Goal: Information Seeking & Learning: Learn about a topic

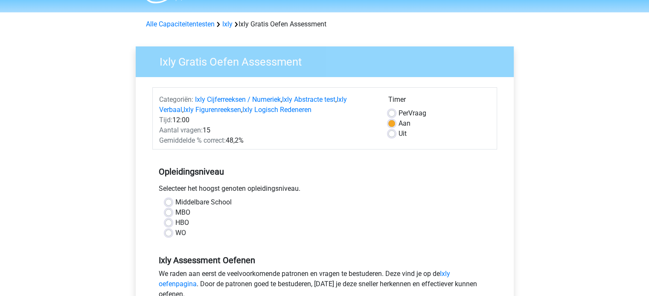
scroll to position [43, 0]
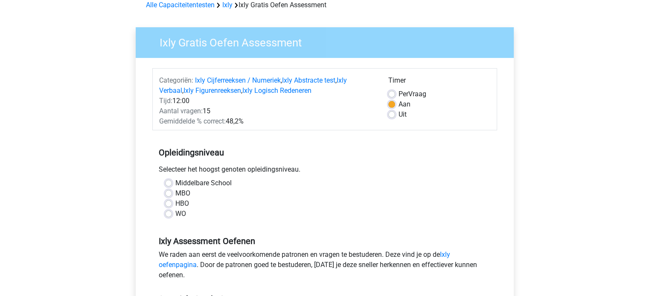
click at [175, 203] on label "HBO" at bounding box center [182, 204] width 14 height 10
click at [165, 203] on input "HBO" at bounding box center [168, 203] width 7 height 9
radio input "true"
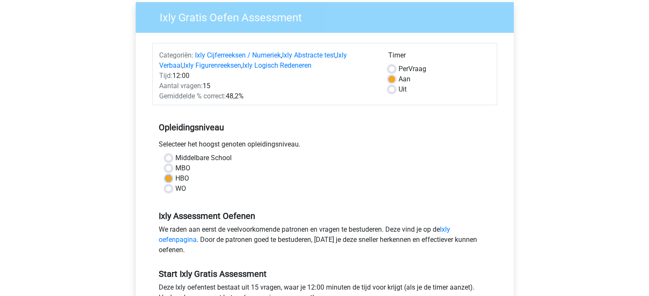
scroll to position [128, 0]
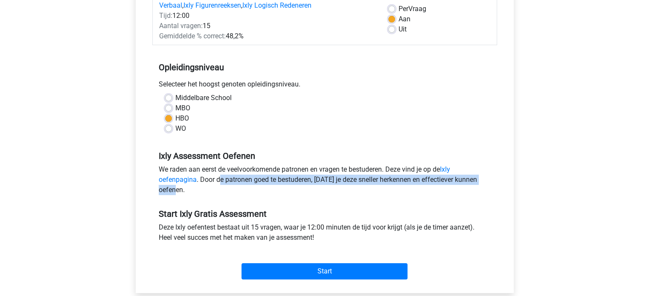
drag, startPoint x: 221, startPoint y: 178, endPoint x: 400, endPoint y: 187, distance: 179.4
click at [405, 186] on div "We raden aan eerst de veelvoorkomende patronen en vragen te bestuderen. Deze vi…" at bounding box center [324, 182] width 345 height 34
click at [349, 194] on div "We raden aan eerst de veelvoorkomende patronen en vragen te bestuderen. Deze vi…" at bounding box center [324, 182] width 345 height 34
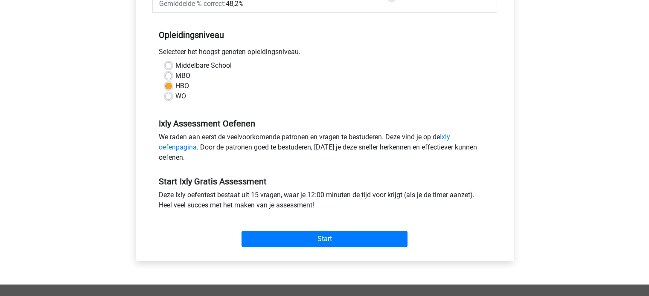
scroll to position [171, 0]
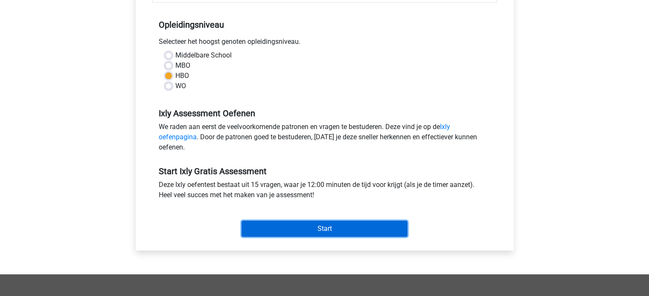
click at [317, 221] on input "Start" at bounding box center [324, 229] width 166 height 16
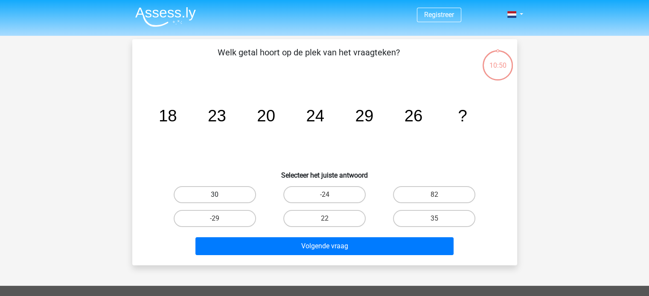
click at [234, 192] on label "30" at bounding box center [215, 194] width 82 height 17
click at [220, 195] on input "30" at bounding box center [218, 198] width 6 height 6
radio input "true"
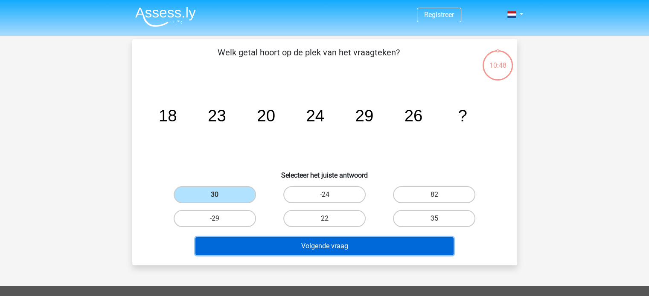
click at [348, 242] on button "Volgende vraag" at bounding box center [324, 247] width 258 height 18
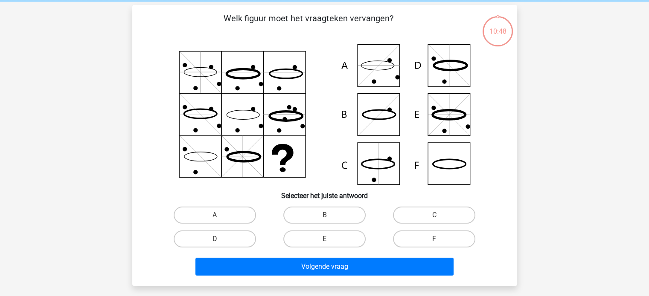
scroll to position [39, 0]
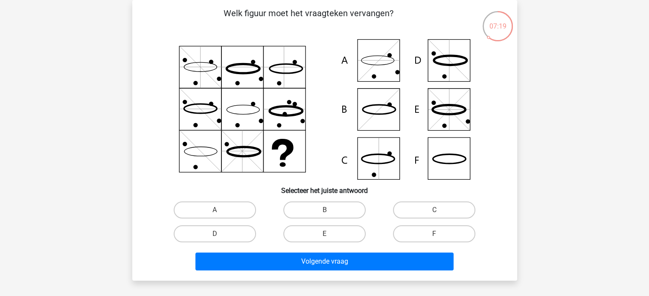
click at [357, 151] on icon at bounding box center [325, 109] width 344 height 141
click at [377, 161] on icon at bounding box center [325, 109] width 344 height 141
click at [432, 209] on label "C" at bounding box center [434, 210] width 82 height 17
click at [434, 210] on input "C" at bounding box center [437, 213] width 6 height 6
radio input "true"
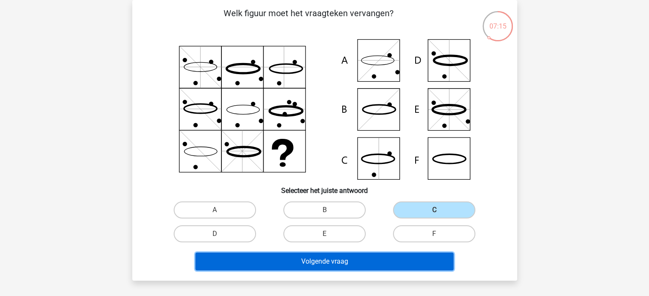
click at [365, 257] on button "Volgende vraag" at bounding box center [324, 262] width 258 height 18
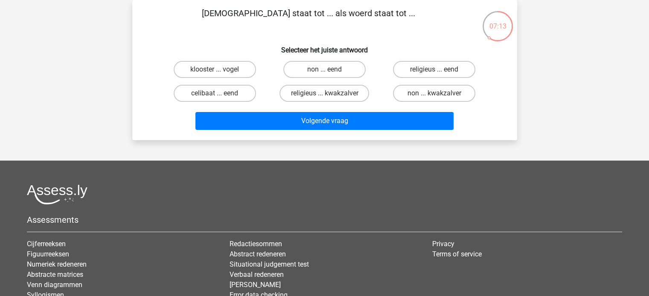
scroll to position [0, 0]
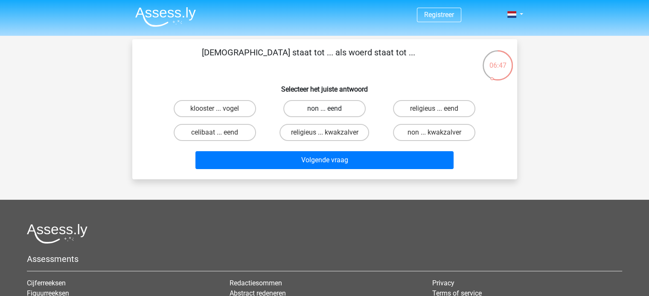
click at [336, 107] on label "non ... eend" at bounding box center [324, 108] width 82 height 17
click at [330, 109] on input "non ... eend" at bounding box center [327, 112] width 6 height 6
radio input "true"
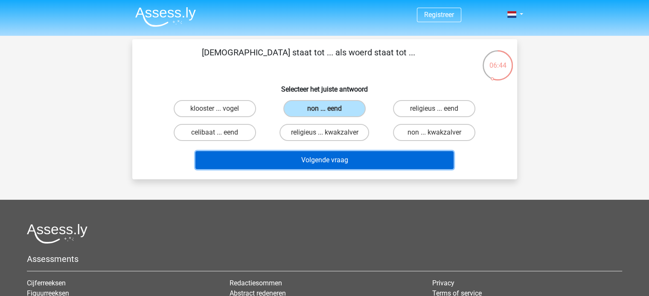
click at [337, 157] on button "Volgende vraag" at bounding box center [324, 160] width 258 height 18
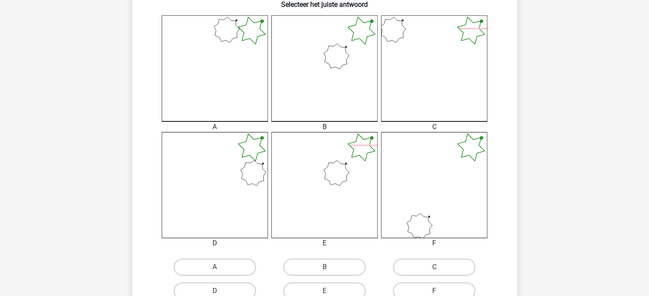
scroll to position [252, 0]
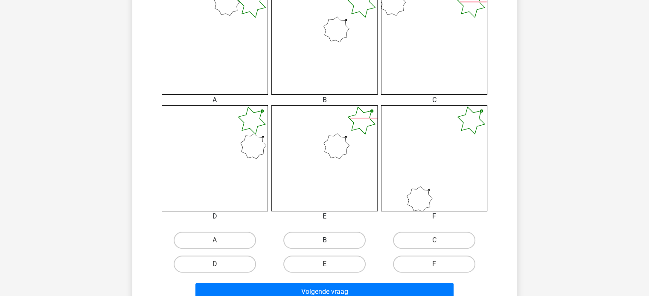
click at [331, 244] on label "B" at bounding box center [324, 240] width 82 height 17
click at [330, 244] on input "B" at bounding box center [327, 244] width 6 height 6
radio input "true"
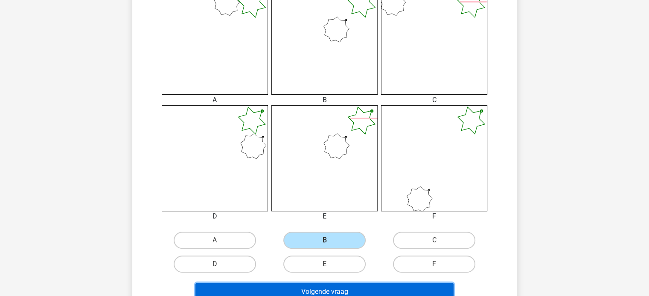
click at [338, 290] on button "Volgende vraag" at bounding box center [324, 292] width 258 height 18
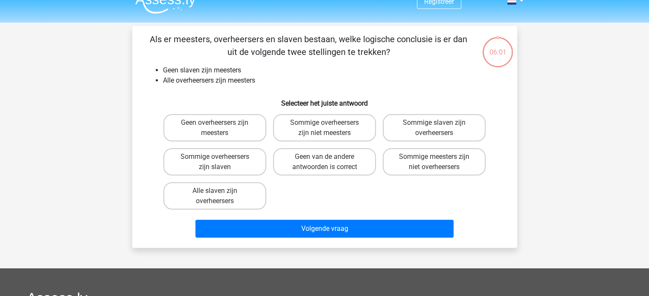
scroll to position [0, 0]
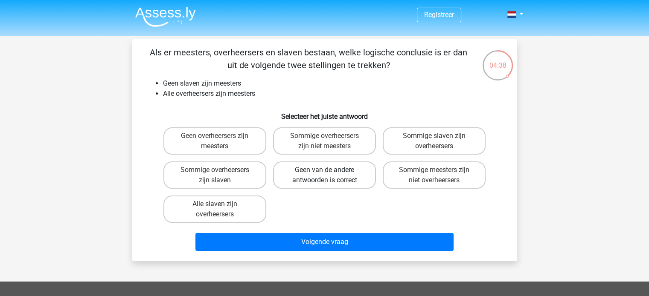
click at [334, 179] on label "Geen van de andere antwoorden is correct" at bounding box center [324, 175] width 103 height 27
click at [330, 176] on input "Geen van de andere antwoorden is correct" at bounding box center [327, 173] width 6 height 6
radio input "true"
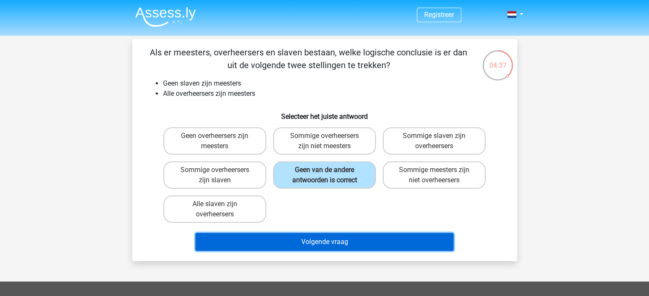
click at [333, 240] on button "Volgende vraag" at bounding box center [324, 242] width 258 height 18
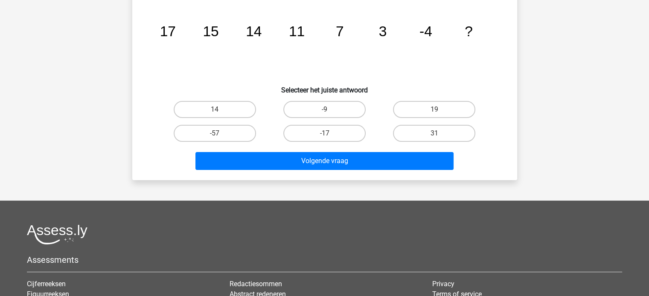
scroll to position [43, 0]
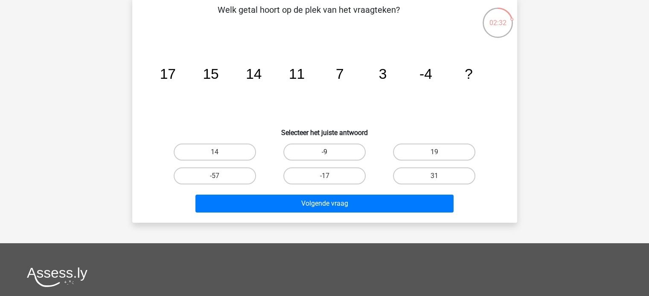
click at [330, 153] on label "-9" at bounding box center [324, 152] width 82 height 17
click at [330, 153] on input "-9" at bounding box center [327, 155] width 6 height 6
radio input "true"
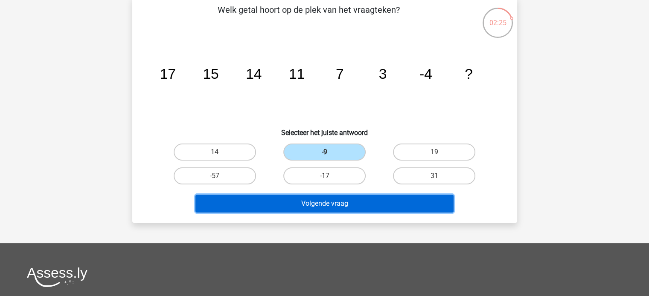
click at [337, 203] on button "Volgende vraag" at bounding box center [324, 204] width 258 height 18
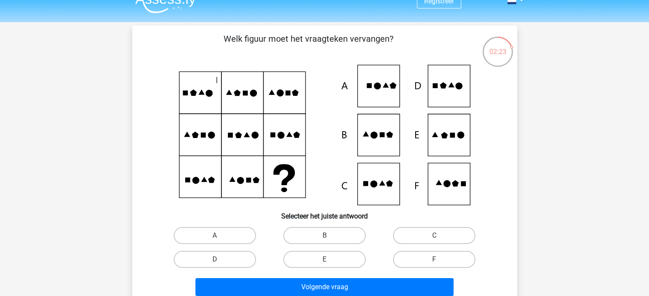
scroll to position [0, 0]
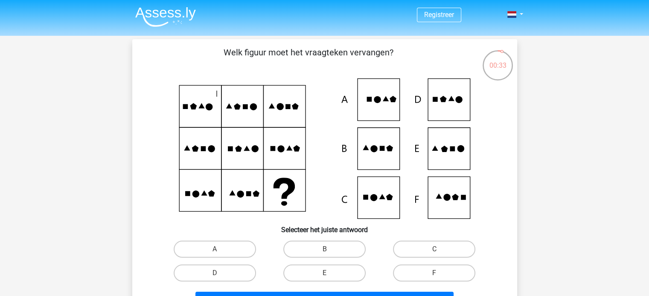
click at [446, 151] on icon at bounding box center [444, 149] width 7 height 6
click at [325, 269] on label "E" at bounding box center [324, 273] width 82 height 17
click at [325, 273] on input "E" at bounding box center [327, 276] width 6 height 6
radio input "true"
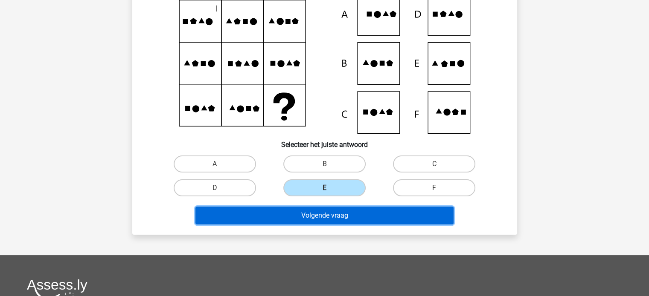
click at [342, 218] on button "Volgende vraag" at bounding box center [324, 216] width 258 height 18
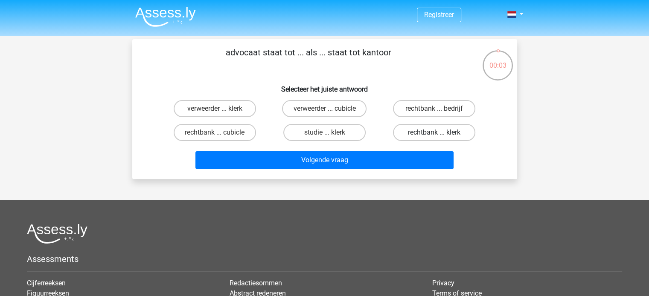
click at [426, 129] on label "rechtbank ... klerk" at bounding box center [434, 132] width 82 height 17
click at [434, 133] on input "rechtbank ... klerk" at bounding box center [437, 136] width 6 height 6
radio input "true"
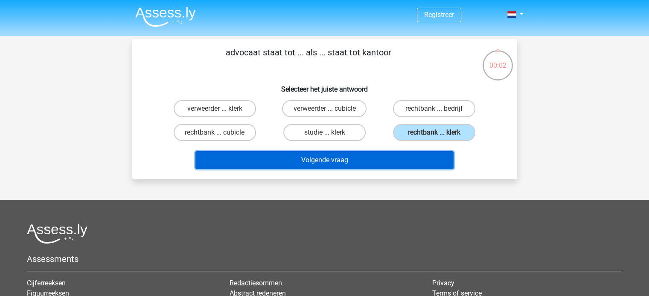
click at [389, 152] on button "Volgende vraag" at bounding box center [324, 160] width 258 height 18
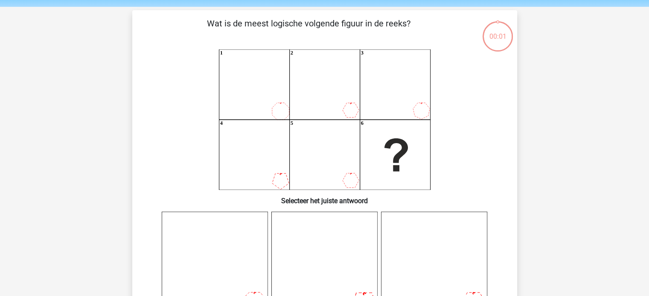
scroll to position [39, 0]
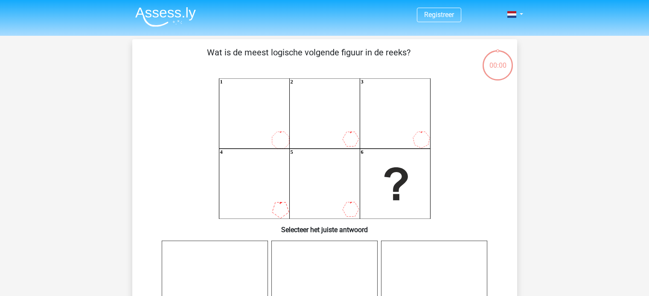
scroll to position [39, 0]
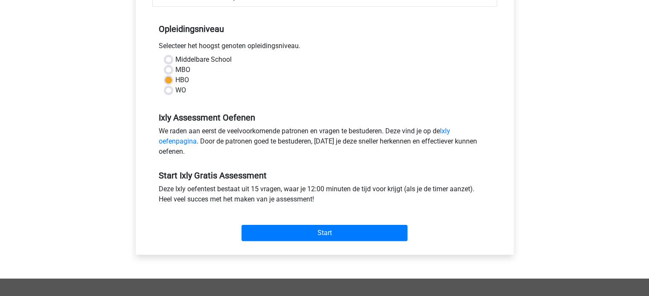
scroll to position [171, 0]
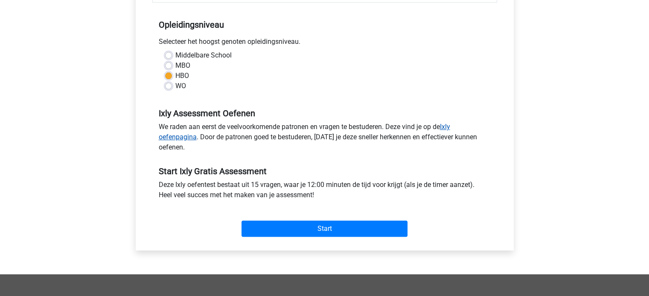
click at [447, 127] on link "Ixly oefenpagina" at bounding box center [304, 132] width 291 height 18
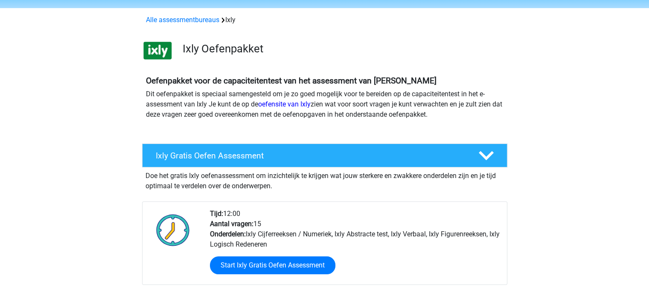
scroll to position [43, 0]
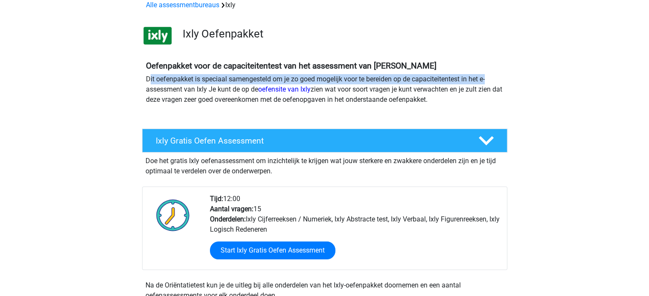
drag, startPoint x: 150, startPoint y: 77, endPoint x: 500, endPoint y: 81, distance: 350.6
click at [500, 81] on p "Dit oefenpakket is speciaal samengesteld om je zo goed mogelijk voor te bereide…" at bounding box center [324, 89] width 357 height 31
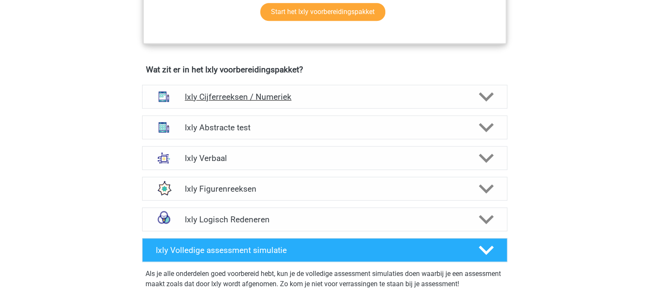
scroll to position [512, 0]
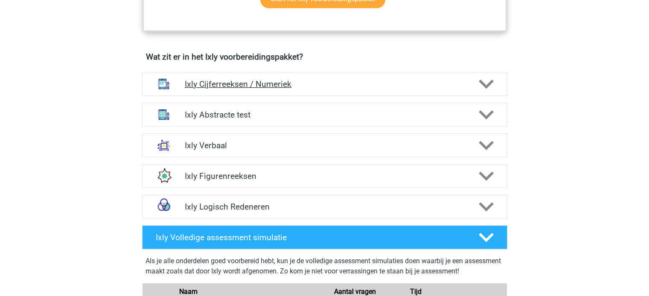
click at [474, 81] on div at bounding box center [484, 84] width 29 height 15
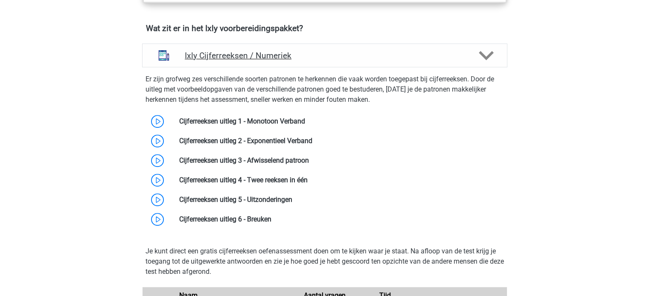
scroll to position [554, 0]
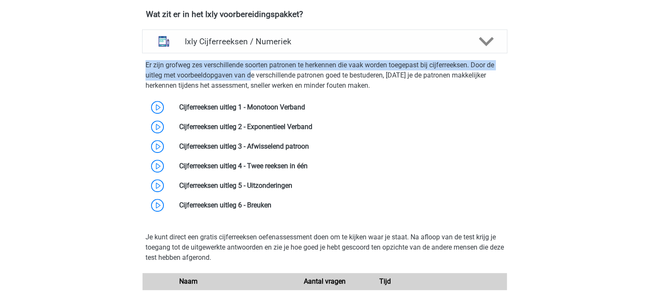
drag, startPoint x: 145, startPoint y: 61, endPoint x: 251, endPoint y: 75, distance: 106.7
click at [251, 75] on p "Er zijn grofweg zes verschillende soorten patronen te herkennen die vaak worden…" at bounding box center [324, 75] width 358 height 31
click at [305, 106] on link at bounding box center [305, 107] width 0 height 8
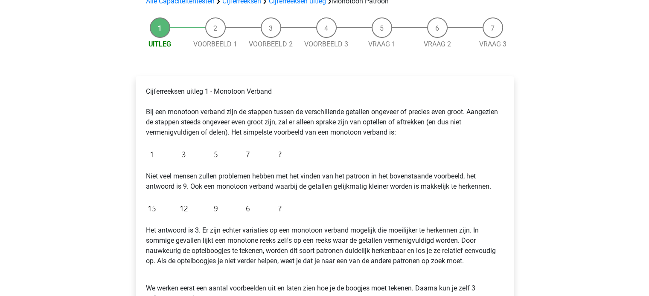
scroll to position [85, 0]
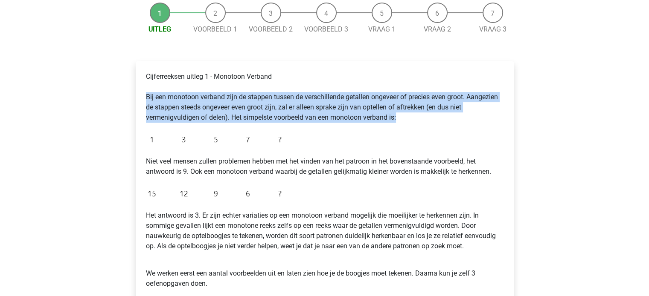
drag, startPoint x: 143, startPoint y: 96, endPoint x: 432, endPoint y: 119, distance: 289.6
click at [432, 119] on div "Cijferreeksen uitleg 1 - Monotoon Verband Bij een monotoon verband zijn de stap…" at bounding box center [324, 183] width 364 height 231
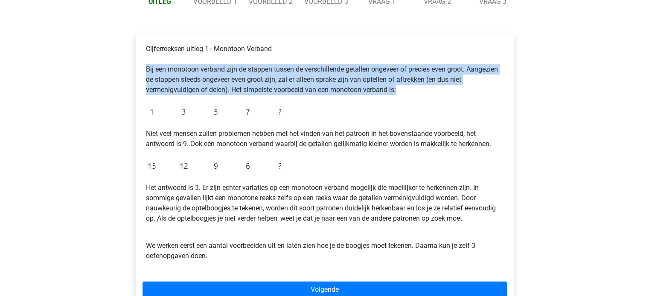
scroll to position [128, 0]
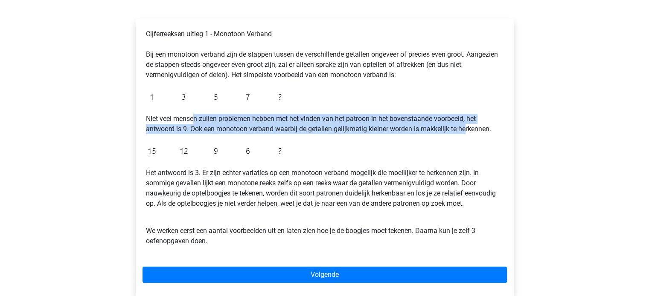
drag, startPoint x: 232, startPoint y: 120, endPoint x: 468, endPoint y: 126, distance: 235.9
click at [468, 126] on p "Niet veel mensen zullen problemen hebben met het vinden van het patroon in het …" at bounding box center [324, 124] width 357 height 20
click at [304, 121] on p "Niet veel mensen zullen problemen hebben met het vinden van het patroon in het …" at bounding box center [324, 124] width 357 height 20
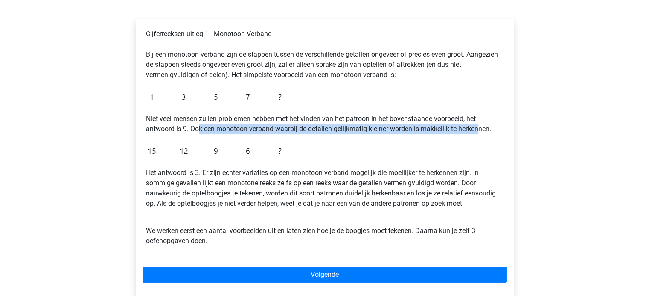
drag, startPoint x: 197, startPoint y: 127, endPoint x: 483, endPoint y: 126, distance: 286.2
click at [482, 126] on p "Niet veel mensen zullen problemen hebben met het vinden van het patroon in het …" at bounding box center [324, 124] width 357 height 20
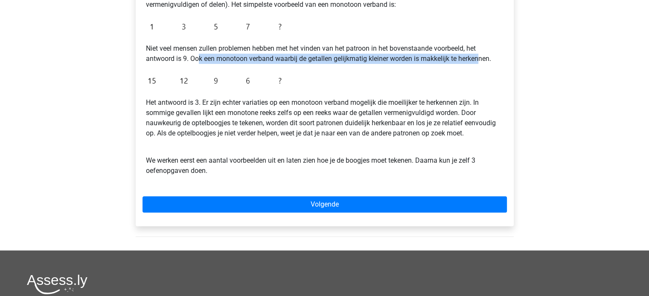
scroll to position [213, 0]
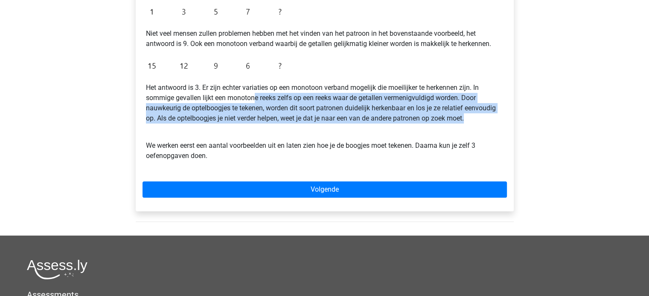
drag, startPoint x: 253, startPoint y: 98, endPoint x: 479, endPoint y: 122, distance: 227.3
click at [479, 122] on p "Het antwoord is 3. Er zijn echter variaties op een monotoon verband mogelijk di…" at bounding box center [324, 103] width 357 height 41
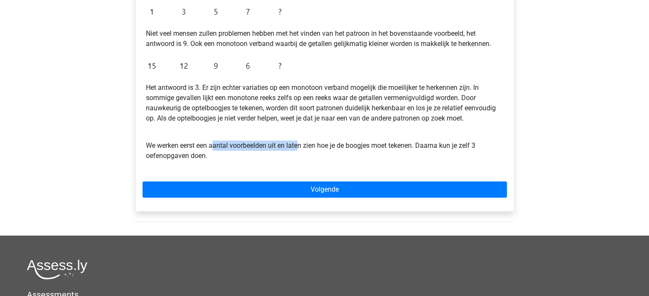
drag, startPoint x: 218, startPoint y: 143, endPoint x: 312, endPoint y: 145, distance: 94.3
click at [303, 143] on p "We werken eerst een aantal voorbeelden uit en laten zien hoe je de boogjes moet…" at bounding box center [324, 146] width 357 height 31
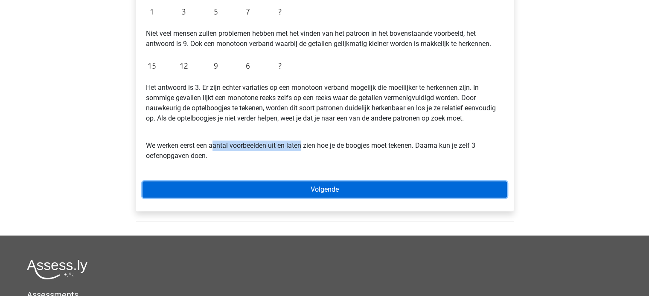
click at [336, 190] on link "Volgende" at bounding box center [324, 190] width 364 height 16
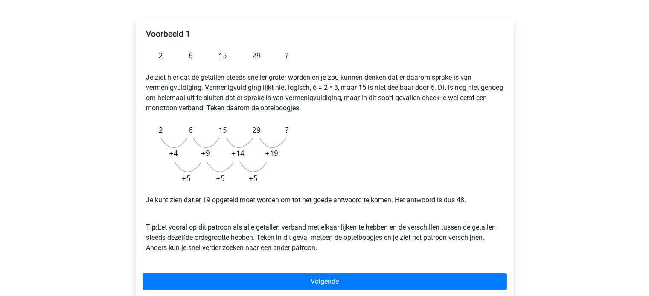
scroll to position [171, 0]
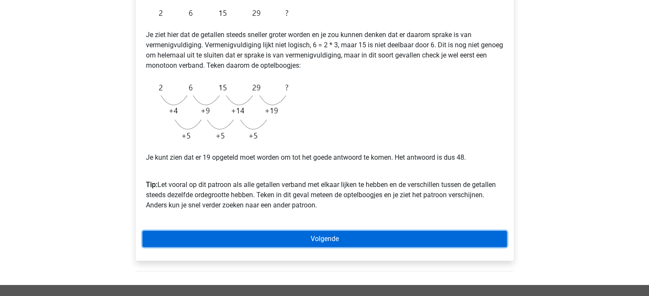
click at [333, 239] on link "Volgende" at bounding box center [324, 239] width 364 height 16
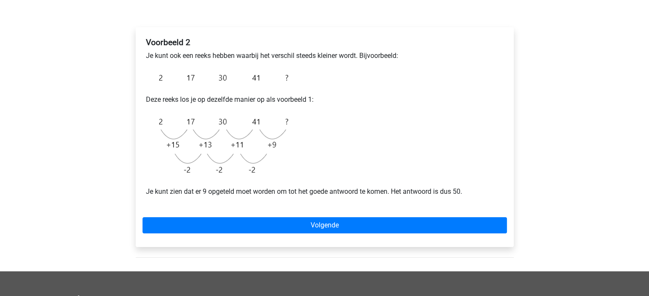
scroll to position [128, 0]
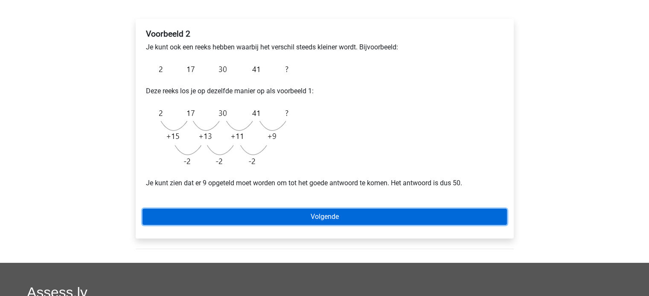
click at [384, 212] on link "Volgende" at bounding box center [324, 217] width 364 height 16
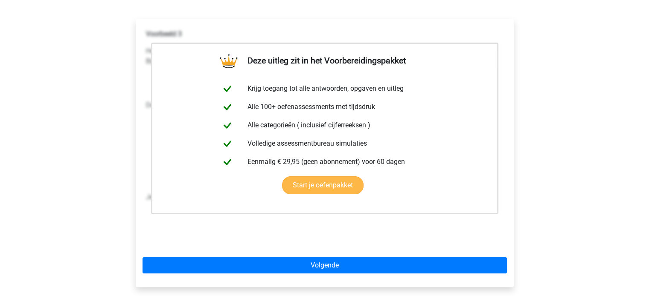
scroll to position [171, 0]
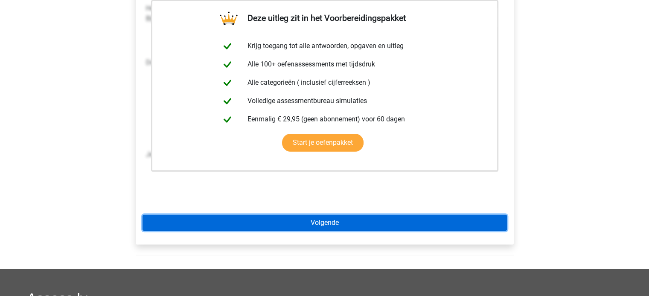
click at [336, 226] on link "Volgende" at bounding box center [324, 223] width 364 height 16
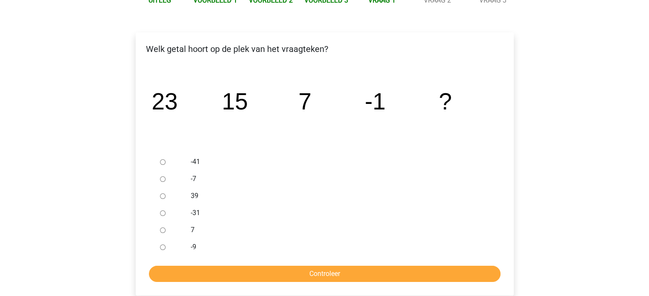
scroll to position [128, 0]
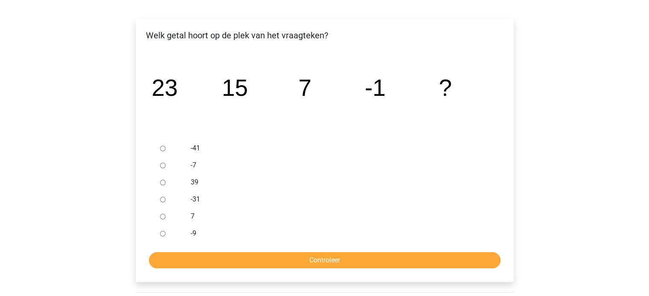
click at [159, 235] on div at bounding box center [171, 233] width 28 height 17
click at [163, 231] on input "-9" at bounding box center [163, 234] width 6 height 6
radio input "true"
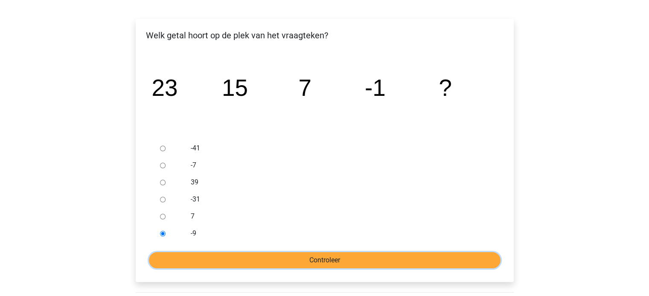
click at [284, 266] on input "Controleer" at bounding box center [324, 260] width 351 height 16
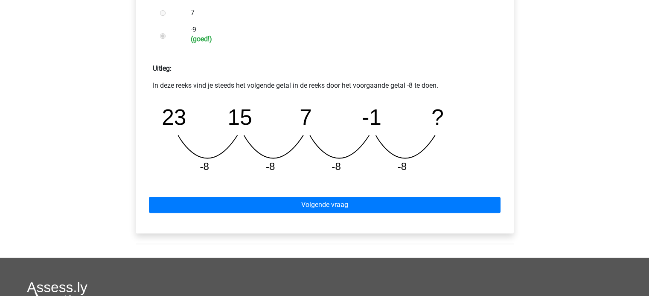
scroll to position [341, 0]
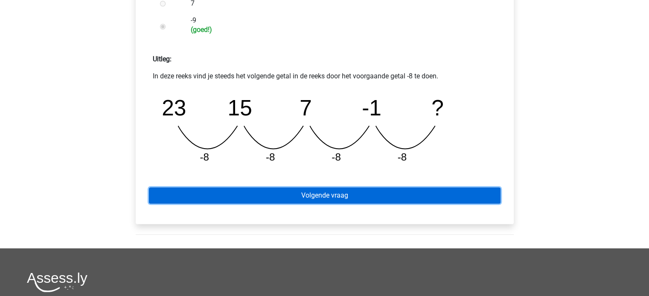
click at [363, 200] on link "Volgende vraag" at bounding box center [324, 196] width 351 height 16
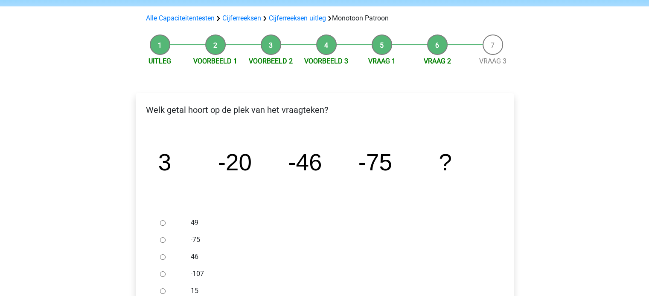
scroll to position [85, 0]
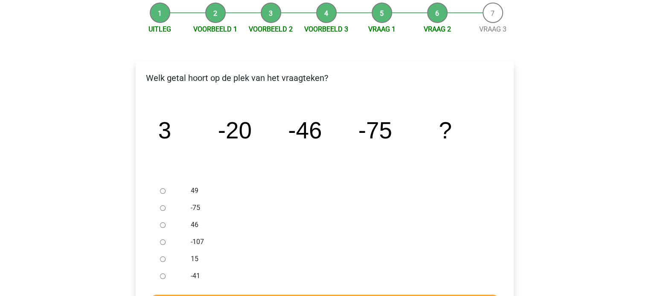
click at [160, 241] on input "-107" at bounding box center [163, 243] width 6 height 6
radio input "true"
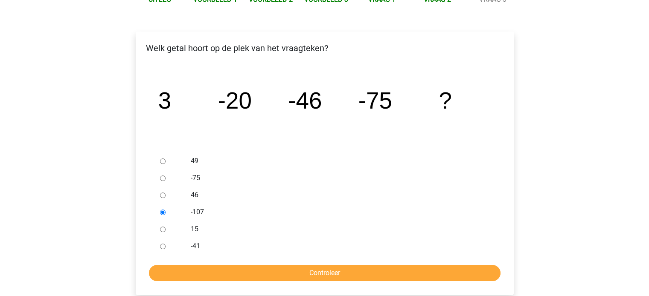
scroll to position [128, 0]
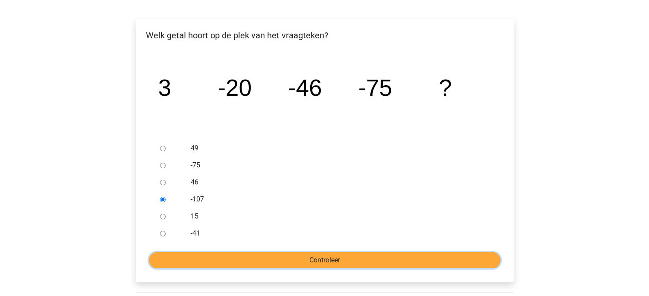
click at [275, 260] on input "Controleer" at bounding box center [324, 260] width 351 height 16
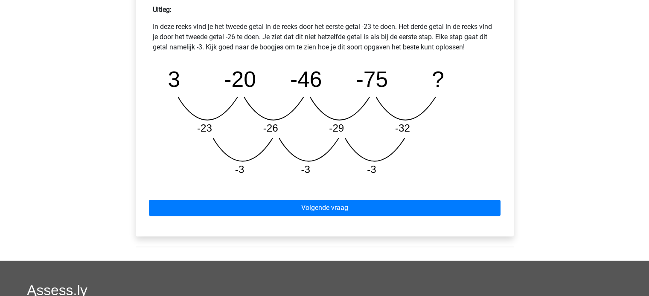
scroll to position [427, 0]
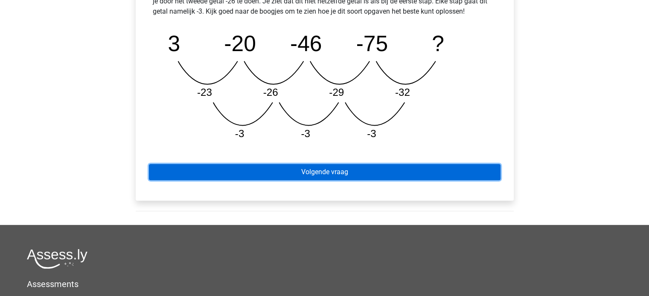
click at [392, 174] on link "Volgende vraag" at bounding box center [324, 172] width 351 height 16
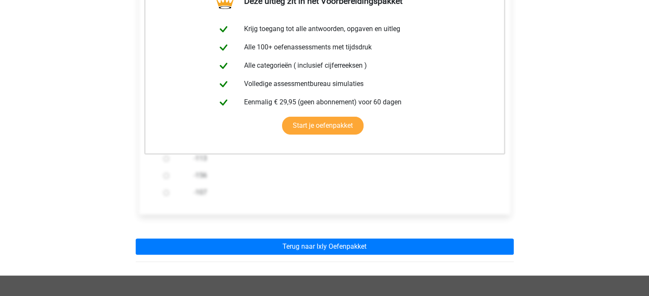
scroll to position [213, 0]
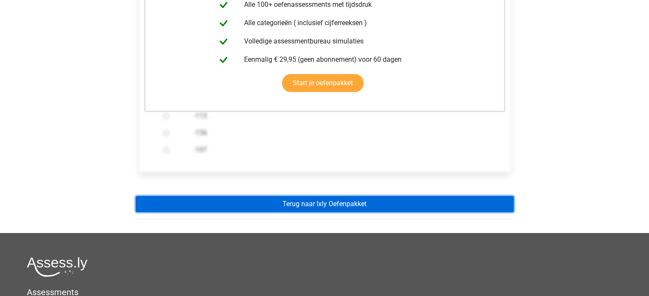
click at [417, 203] on link "Terug naar Ixly Oefenpakket" at bounding box center [325, 204] width 378 height 16
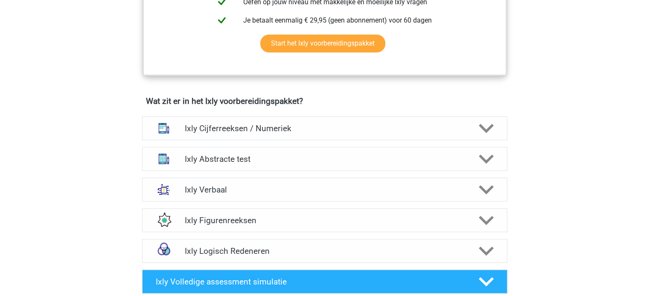
scroll to position [469, 0]
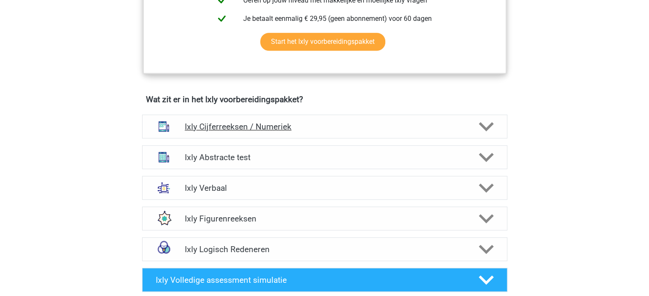
click at [484, 126] on polygon at bounding box center [486, 126] width 15 height 9
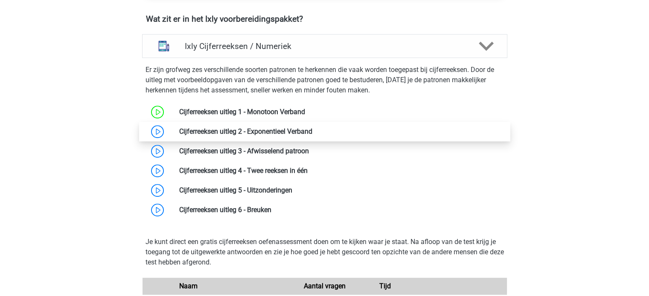
scroll to position [554, 0]
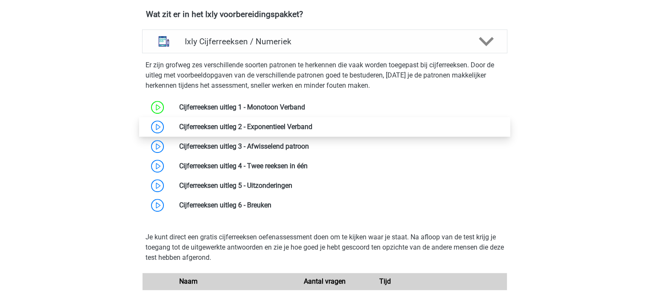
click at [312, 125] on link at bounding box center [312, 127] width 0 height 8
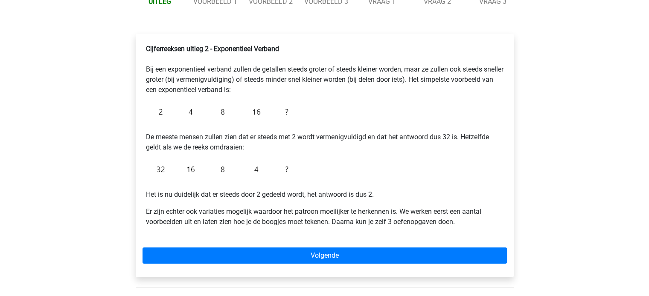
scroll to position [128, 0]
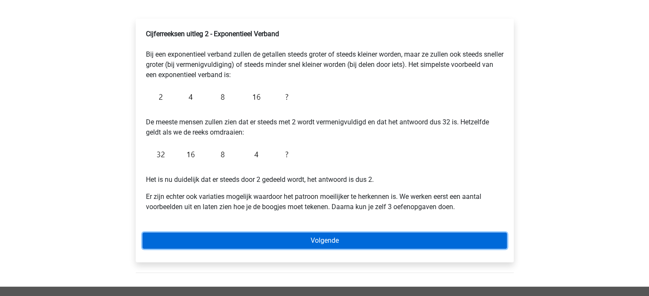
click at [355, 235] on link "Volgende" at bounding box center [324, 241] width 364 height 16
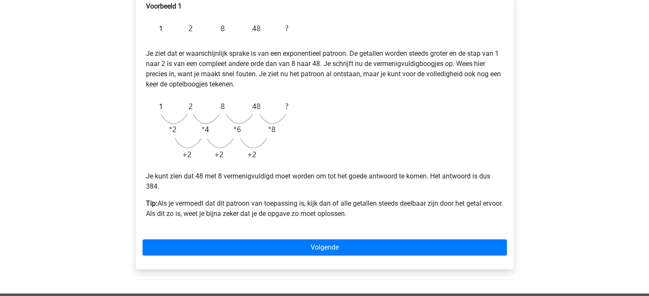
scroll to position [171, 0]
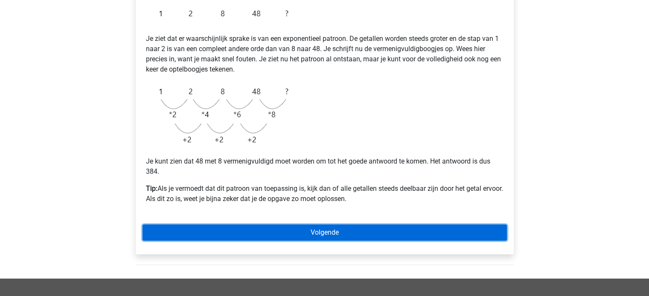
click at [335, 230] on link "Volgende" at bounding box center [324, 233] width 364 height 16
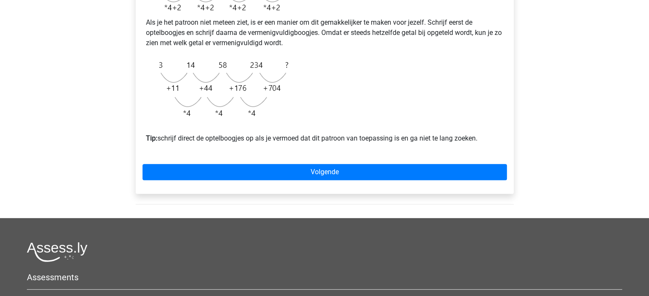
scroll to position [299, 0]
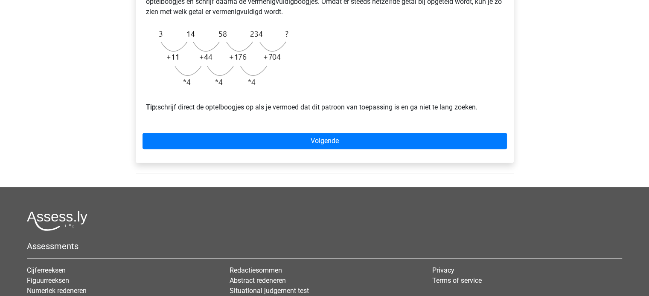
click at [358, 142] on div "Voorbeeld 2 Je ziet wederom dat er sprake moet zijn van een exponentieel patroo…" at bounding box center [325, 5] width 378 height 315
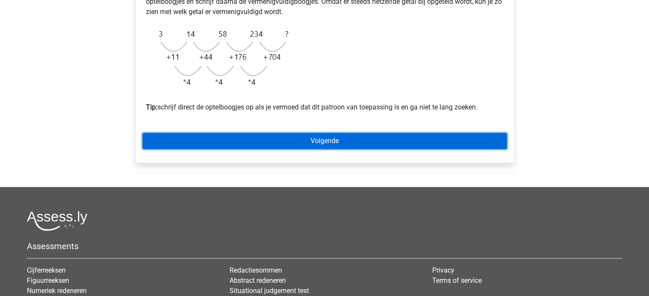
click at [358, 148] on link "Volgende" at bounding box center [324, 141] width 364 height 16
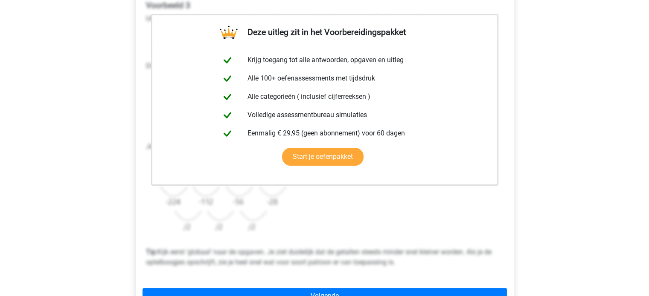
scroll to position [213, 0]
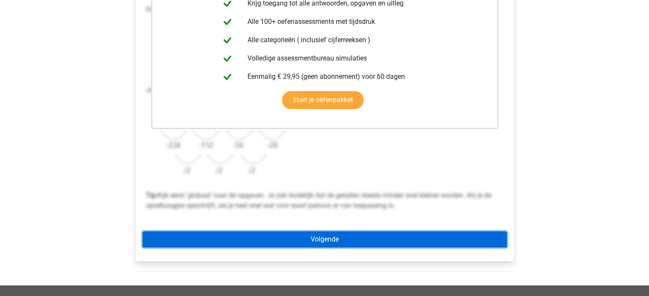
click at [381, 234] on link "Volgende" at bounding box center [324, 240] width 364 height 16
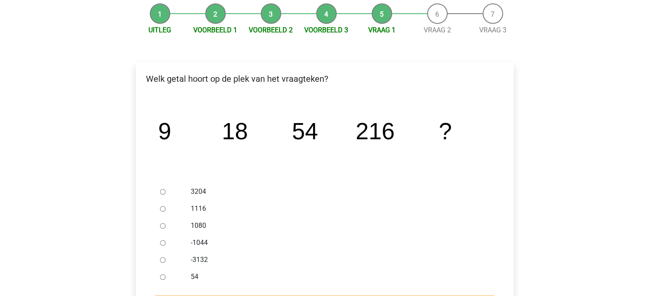
scroll to position [85, 0]
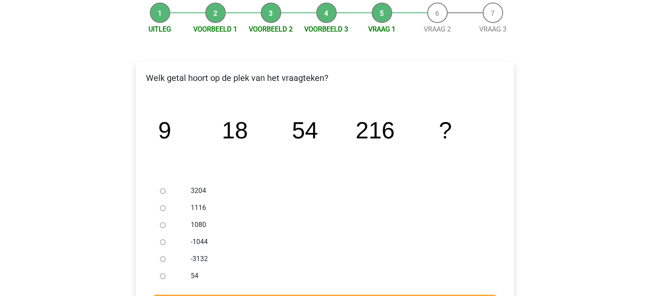
click at [159, 222] on div at bounding box center [171, 225] width 28 height 17
click at [163, 226] on input "1080" at bounding box center [163, 226] width 6 height 6
radio input "true"
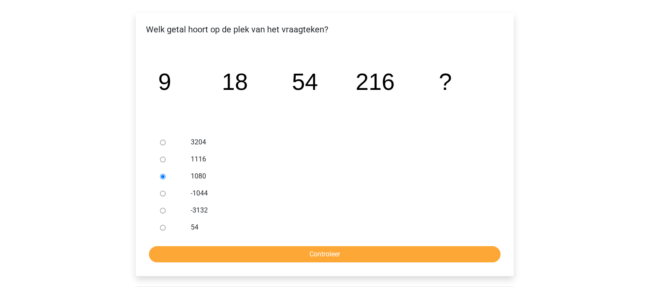
scroll to position [171, 0]
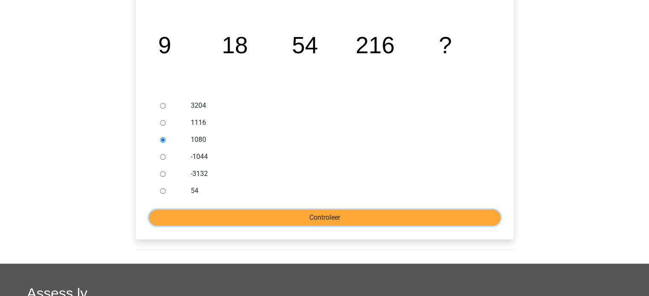
click at [316, 215] on input "Controleer" at bounding box center [324, 218] width 351 height 16
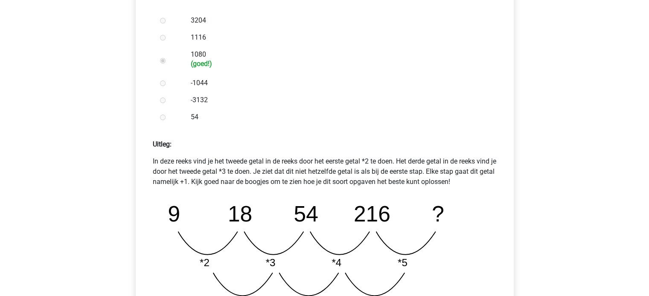
scroll to position [384, 0]
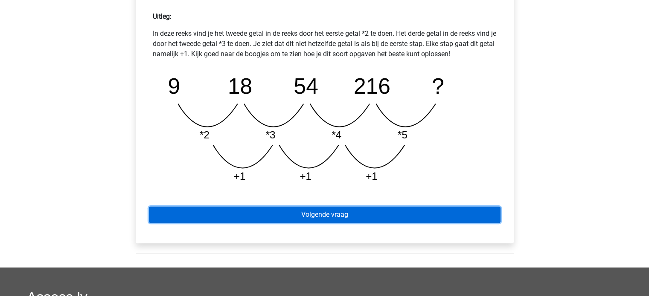
click at [401, 215] on link "Volgende vraag" at bounding box center [324, 215] width 351 height 16
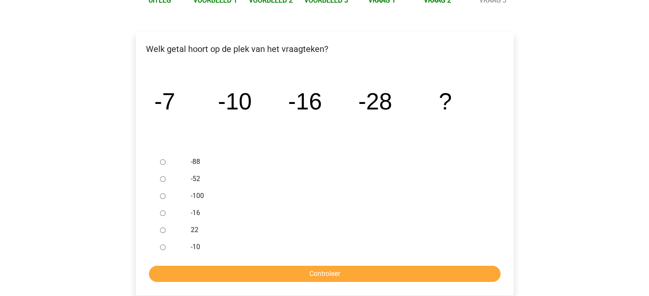
scroll to position [128, 0]
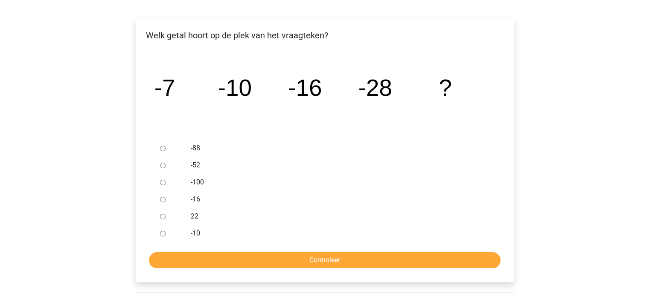
click at [164, 167] on input "-52" at bounding box center [163, 166] width 6 height 6
radio input "true"
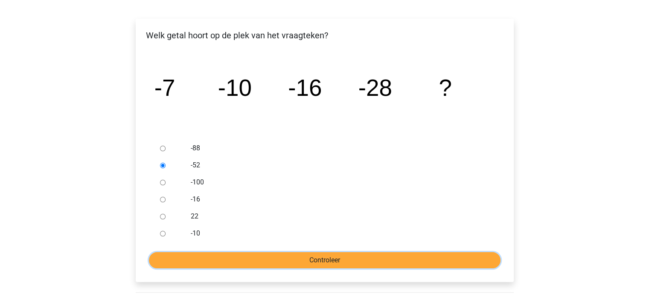
click at [332, 264] on input "Controleer" at bounding box center [324, 260] width 351 height 16
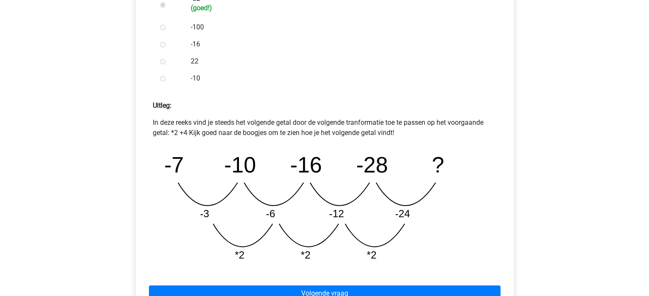
scroll to position [341, 0]
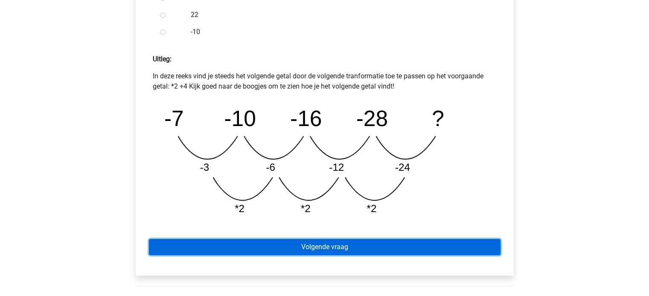
click at [345, 247] on link "Volgende vraag" at bounding box center [324, 247] width 351 height 16
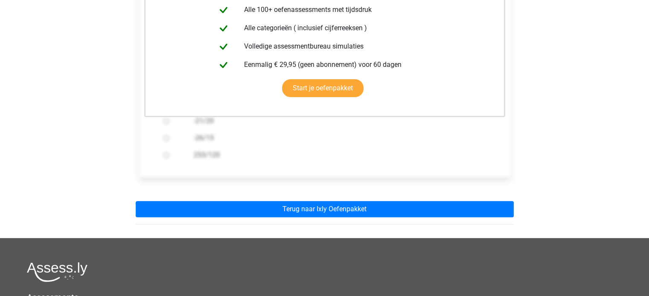
scroll to position [213, 0]
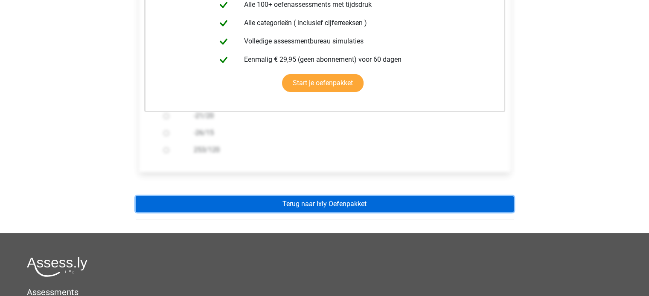
click at [379, 196] on link "Terug naar Ixly Oefenpakket" at bounding box center [325, 204] width 378 height 16
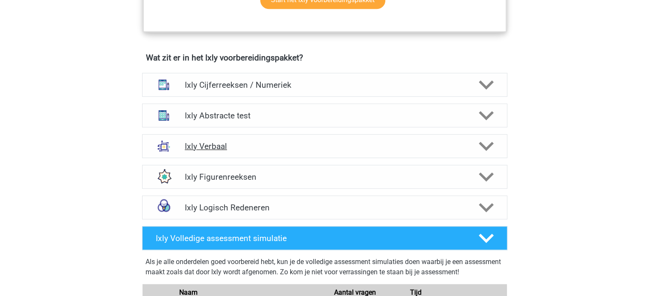
scroll to position [512, 0]
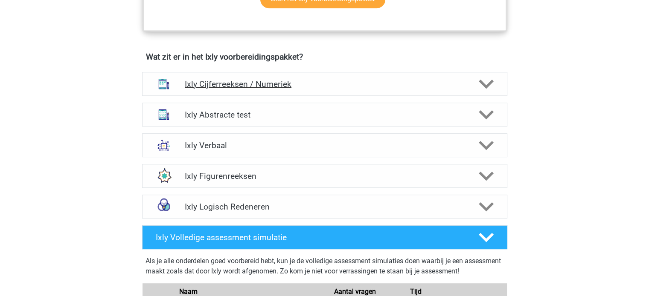
click at [473, 73] on div "Ixly Cijferreeksen / Numeriek" at bounding box center [324, 84] width 365 height 24
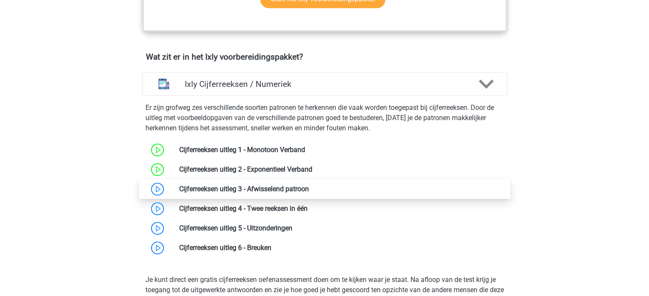
click at [309, 186] on link at bounding box center [309, 189] width 0 height 8
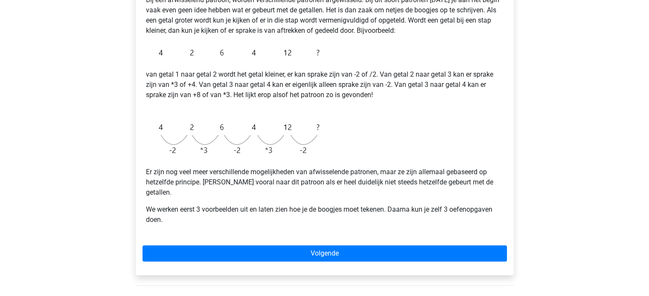
scroll to position [171, 0]
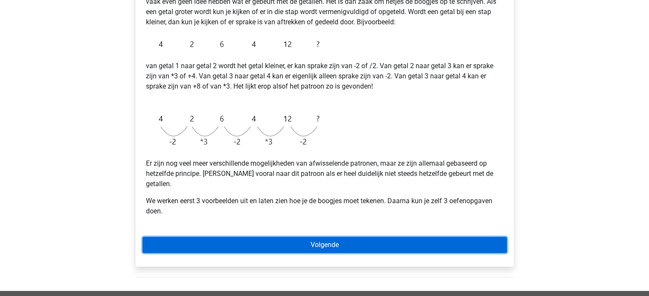
click at [334, 237] on link "Volgende" at bounding box center [324, 245] width 364 height 16
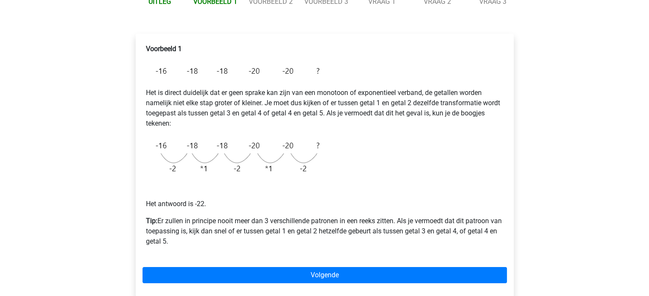
scroll to position [128, 0]
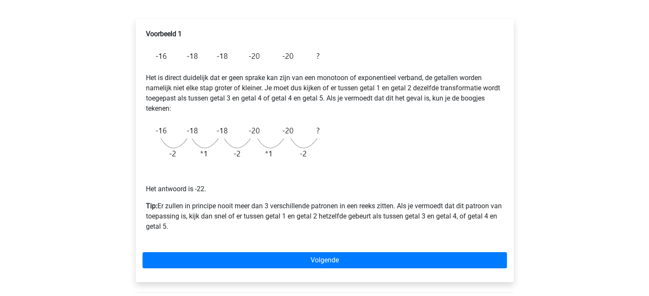
drag, startPoint x: 229, startPoint y: 207, endPoint x: 485, endPoint y: 227, distance: 257.2
click at [485, 227] on p "Tip: Er zullen in principe nooit meer dan 3 verschillende patronen in een reeks…" at bounding box center [324, 216] width 357 height 31
click at [283, 180] on p "Het antwoord is -22." at bounding box center [324, 179] width 357 height 31
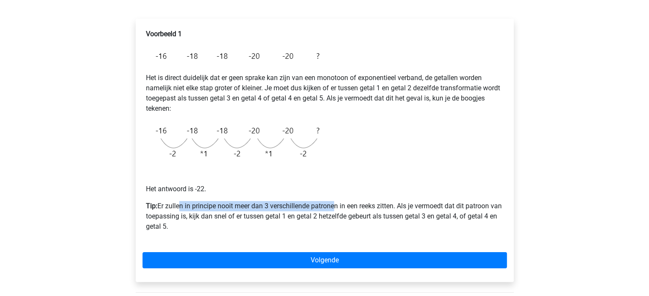
drag, startPoint x: 177, startPoint y: 203, endPoint x: 339, endPoint y: 213, distance: 162.4
click at [334, 211] on p "Tip: Er zullen in principe nooit meer dan 3 verschillende patronen in een reeks…" at bounding box center [324, 216] width 357 height 31
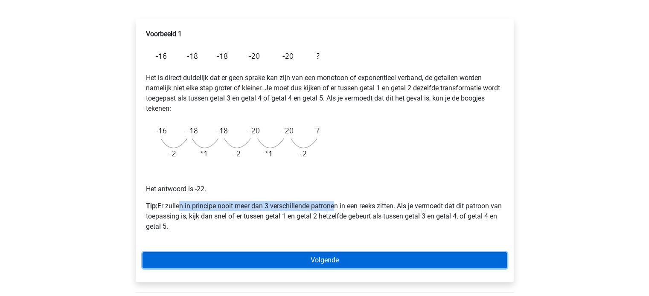
click at [318, 259] on link "Volgende" at bounding box center [324, 260] width 364 height 16
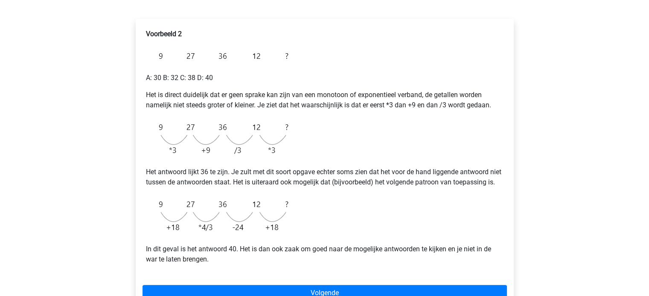
scroll to position [171, 0]
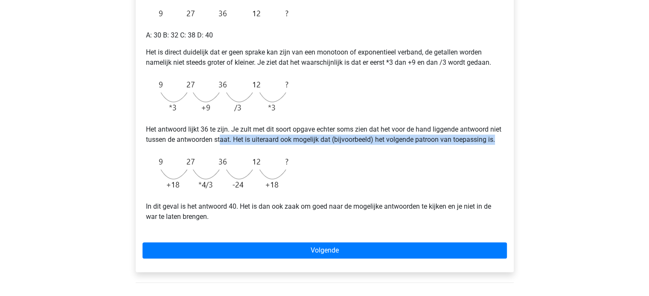
drag, startPoint x: 234, startPoint y: 139, endPoint x: 493, endPoint y: 148, distance: 259.1
click at [496, 145] on p "Het antwoord lijkt 36 te zijn. Je zult met dit soort opgave echter soms zien da…" at bounding box center [324, 135] width 357 height 20
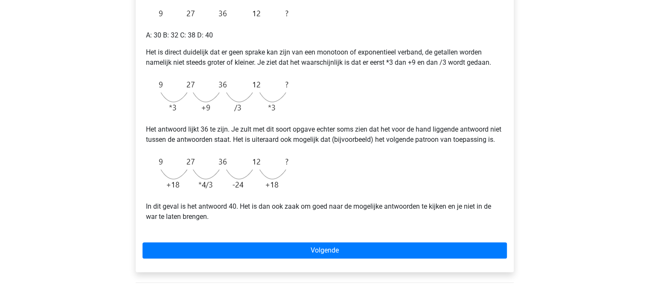
click at [373, 163] on div "Voorbeeld 2 A: 30 B: 32 C: 38 D: 40 Het is direct duidelijk dat er geen sprake …" at bounding box center [324, 108] width 364 height 250
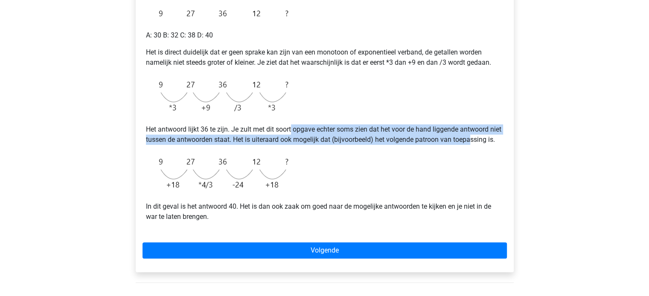
drag, startPoint x: 291, startPoint y: 128, endPoint x: 484, endPoint y: 142, distance: 192.9
click at [484, 142] on p "Het antwoord lijkt 36 te zijn. Je zult met dit soort opgave echter soms zien da…" at bounding box center [324, 135] width 357 height 20
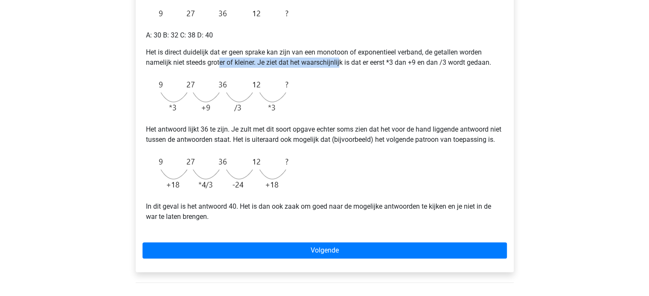
drag, startPoint x: 220, startPoint y: 62, endPoint x: 349, endPoint y: 64, distance: 129.2
click at [348, 63] on p "Het is direct duidelijk dat er geen sprake kan zijn van een monotoon of exponen…" at bounding box center [324, 57] width 357 height 20
click at [341, 64] on p "Het is direct duidelijk dat er geen sprake kan zijn van een monotoon of exponen…" at bounding box center [324, 57] width 357 height 20
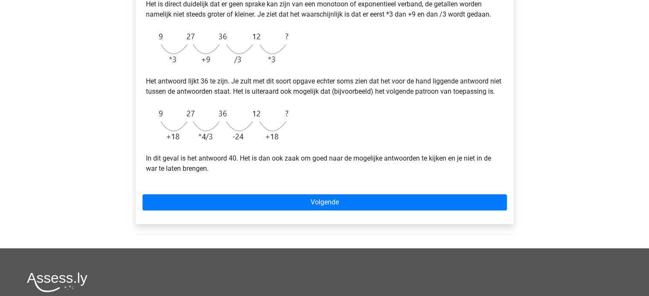
scroll to position [256, 0]
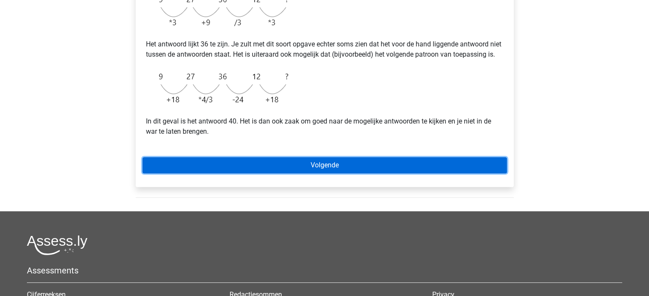
click at [311, 174] on link "Volgende" at bounding box center [324, 165] width 364 height 16
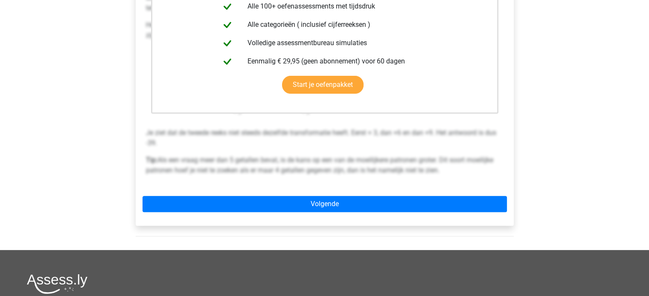
scroll to position [256, 0]
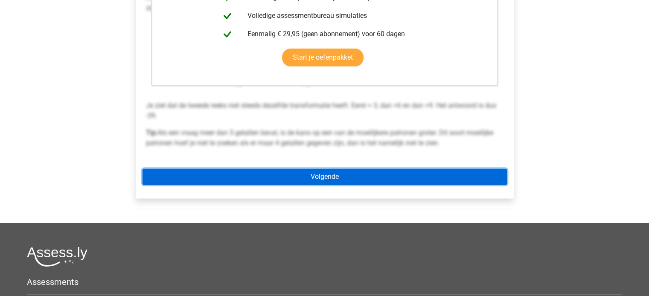
click at [342, 174] on link "Volgende" at bounding box center [324, 177] width 364 height 16
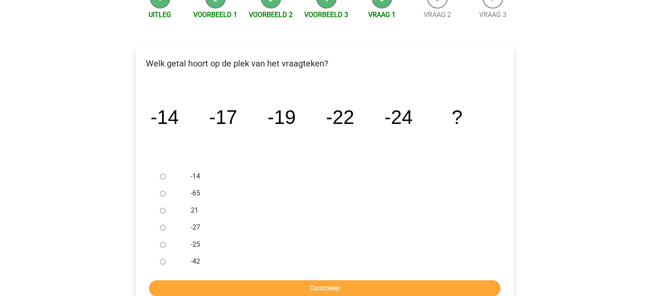
scroll to position [85, 0]
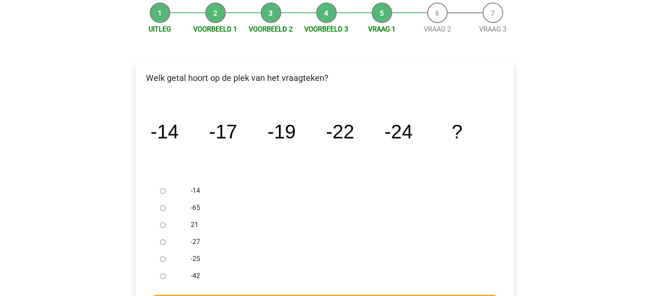
click at [164, 242] on input "-27" at bounding box center [163, 243] width 6 height 6
radio input "true"
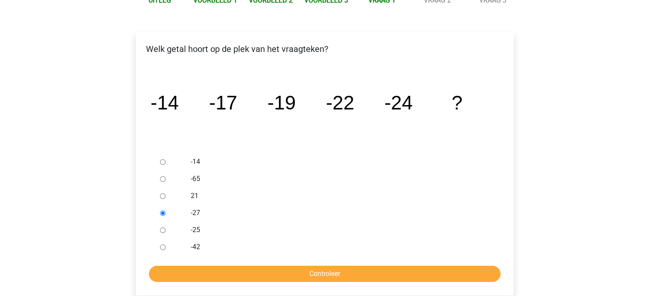
scroll to position [128, 0]
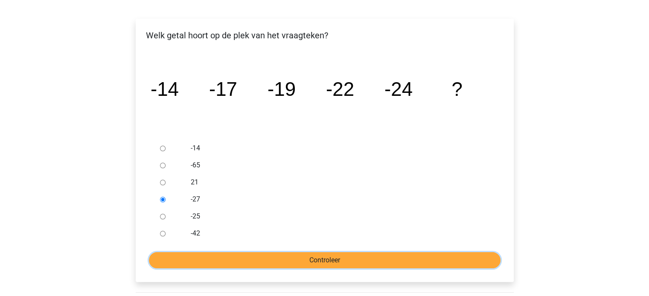
click at [271, 256] on input "Controleer" at bounding box center [324, 260] width 351 height 16
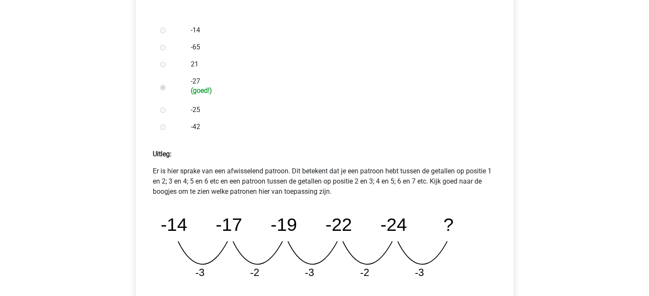
scroll to position [299, 0]
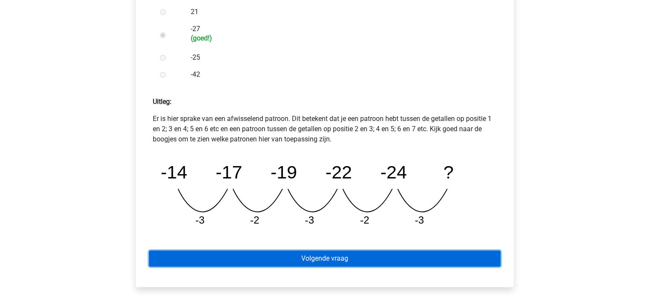
click at [351, 264] on link "Volgende vraag" at bounding box center [324, 259] width 351 height 16
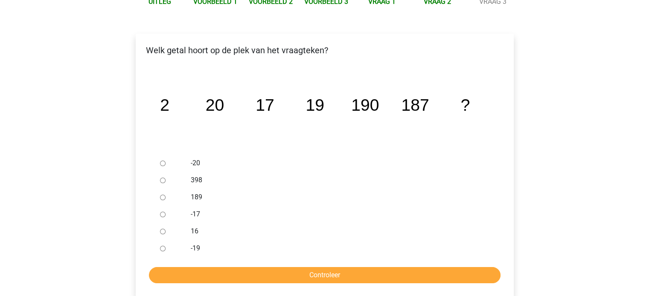
scroll to position [128, 0]
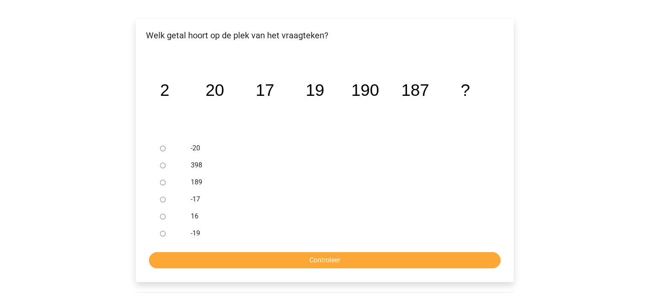
click at [164, 186] on input "189" at bounding box center [163, 183] width 6 height 6
radio input "true"
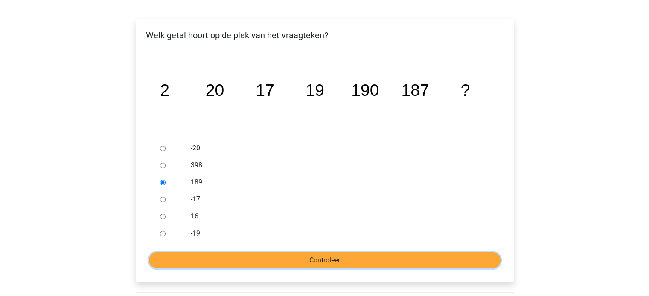
click at [316, 257] on input "Controleer" at bounding box center [324, 260] width 351 height 16
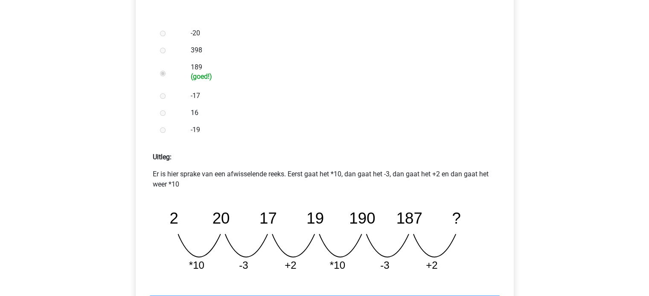
scroll to position [299, 0]
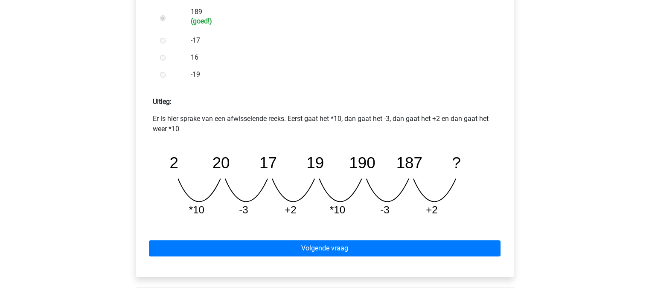
drag, startPoint x: 243, startPoint y: 116, endPoint x: 471, endPoint y: 125, distance: 228.8
click at [473, 125] on p "Er is hier sprake van een afwisselende reeks. Eerst gaat het *10, dan gaat het …" at bounding box center [325, 124] width 344 height 20
click at [365, 131] on p "Er is hier sprake van een afwisselende reeks. Eerst gaat het *10, dan gaat het …" at bounding box center [325, 124] width 344 height 20
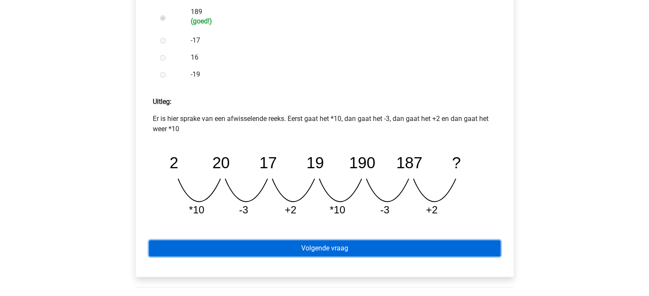
click at [340, 249] on link "Volgende vraag" at bounding box center [324, 249] width 351 height 16
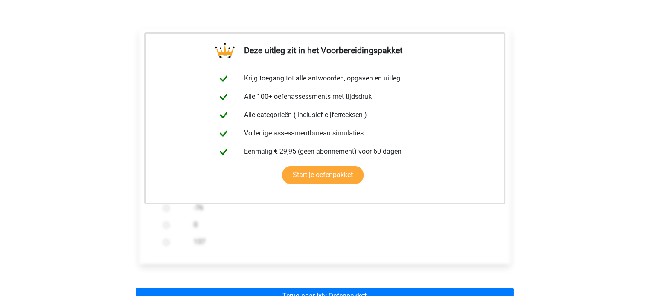
scroll to position [171, 0]
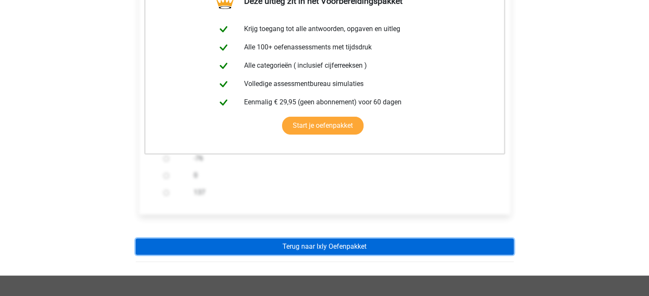
click at [316, 247] on link "Terug naar Ixly Oefenpakket" at bounding box center [325, 247] width 378 height 16
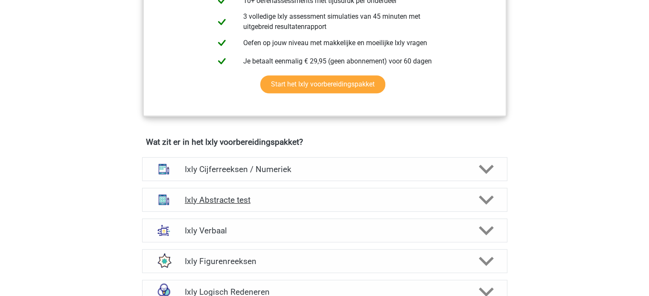
scroll to position [512, 0]
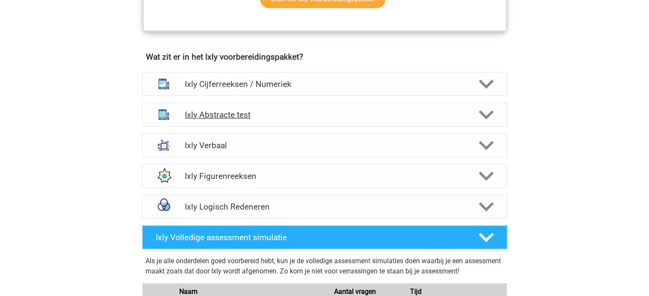
click at [489, 116] on icon at bounding box center [486, 114] width 15 height 15
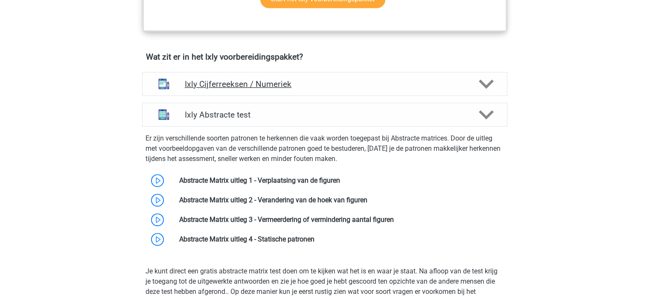
click at [482, 82] on polygon at bounding box center [486, 83] width 15 height 9
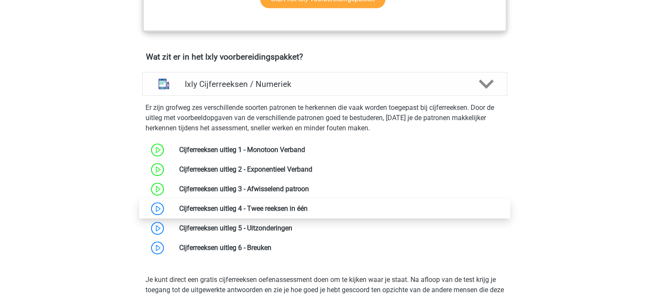
click at [308, 207] on link at bounding box center [308, 209] width 0 height 8
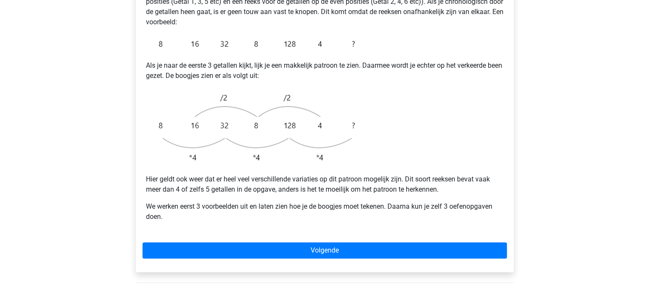
scroll to position [213, 0]
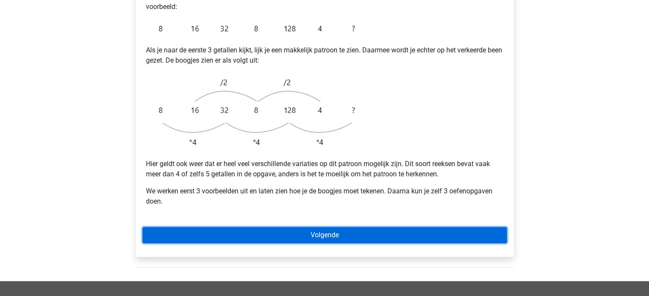
click at [344, 227] on link "Volgende" at bounding box center [324, 235] width 364 height 16
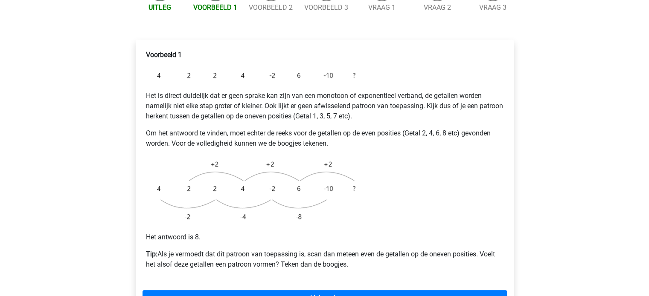
scroll to position [128, 0]
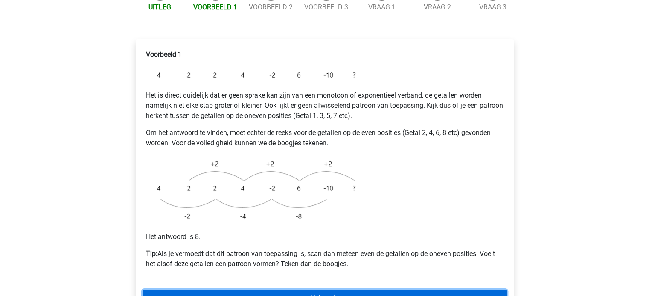
click at [341, 290] on link "Volgende" at bounding box center [324, 298] width 364 height 16
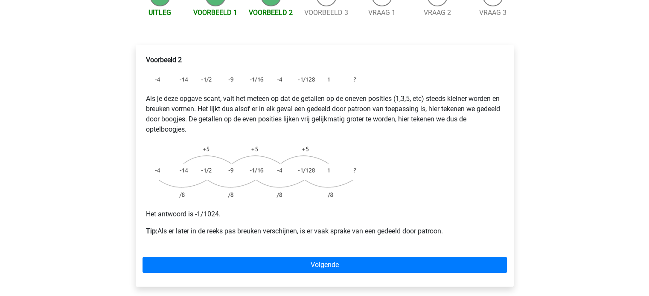
scroll to position [128, 0]
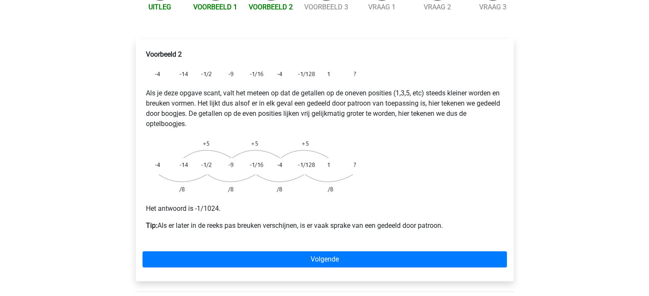
click at [362, 231] on div "Voorbeeld 2 Als je deze opgave scant, valt het meteen op dat de getallen op de …" at bounding box center [325, 160] width 378 height 242
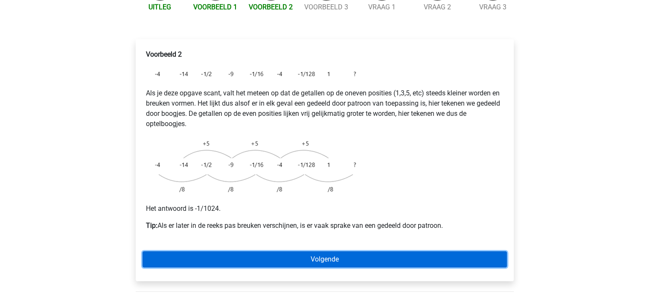
click at [358, 252] on link "Volgende" at bounding box center [324, 260] width 364 height 16
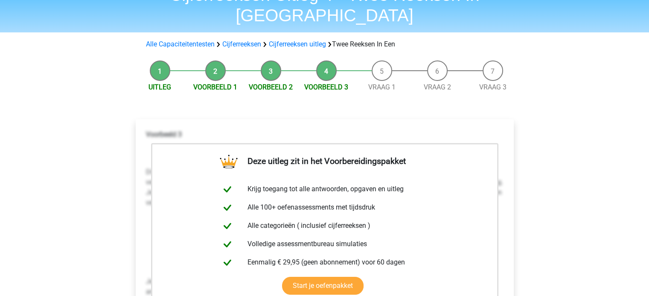
scroll to position [213, 0]
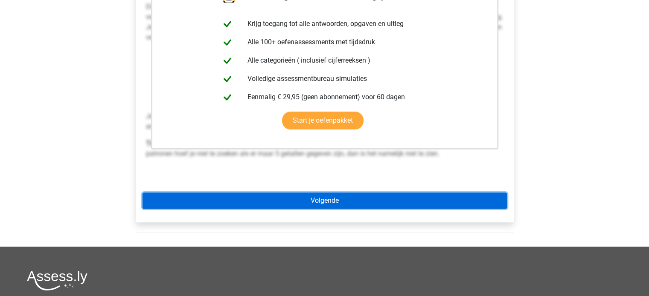
click at [395, 193] on link "Volgende" at bounding box center [324, 201] width 364 height 16
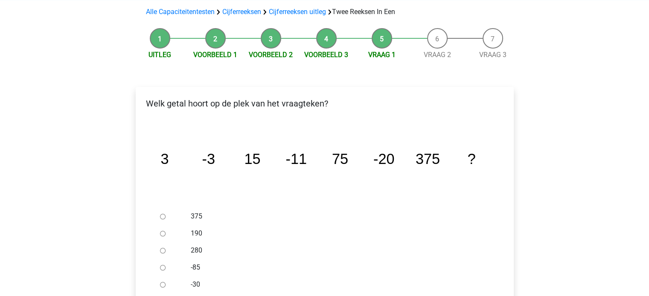
scroll to position [85, 0]
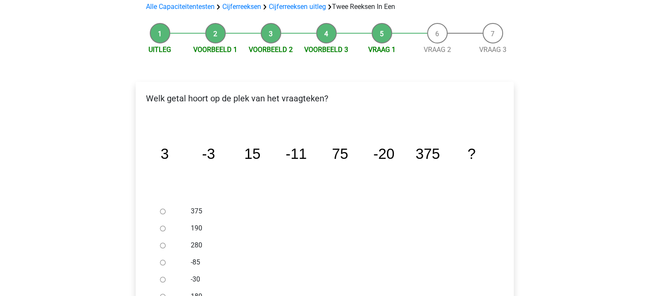
click at [162, 277] on input "-30" at bounding box center [163, 280] width 6 height 6
radio input "true"
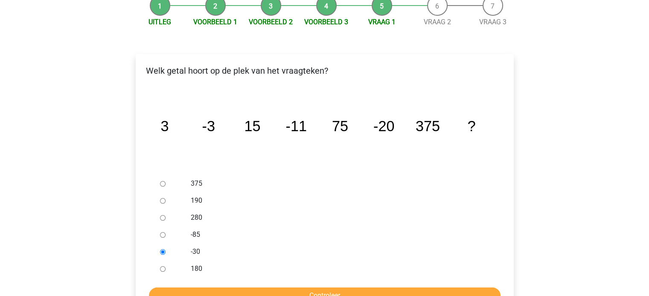
scroll to position [128, 0]
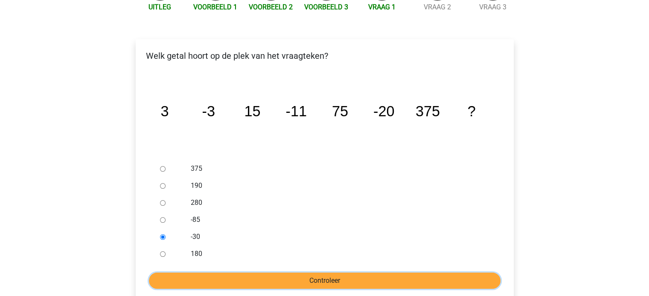
click at [319, 273] on input "Controleer" at bounding box center [324, 281] width 351 height 16
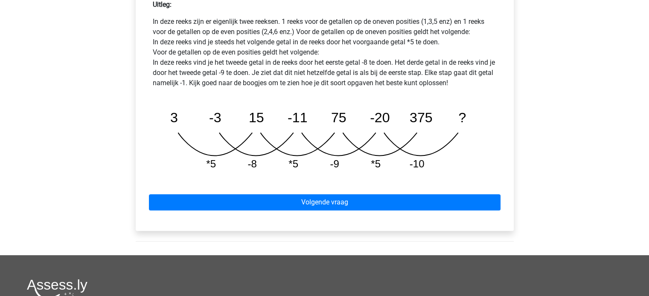
scroll to position [427, 0]
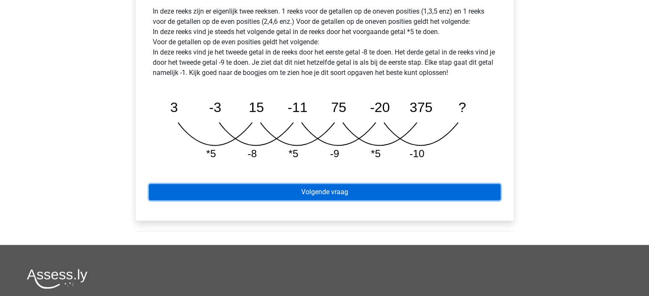
click at [382, 184] on link "Volgende vraag" at bounding box center [324, 192] width 351 height 16
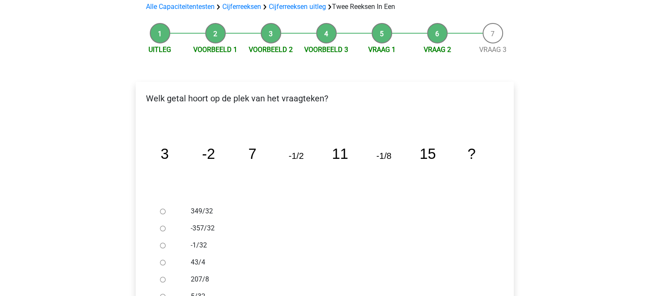
scroll to position [128, 0]
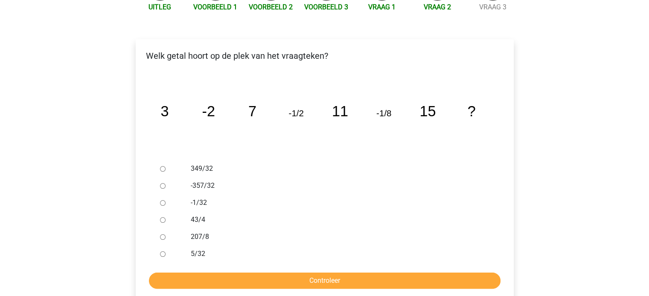
click at [161, 200] on input "-1/32" at bounding box center [163, 203] width 6 height 6
radio input "true"
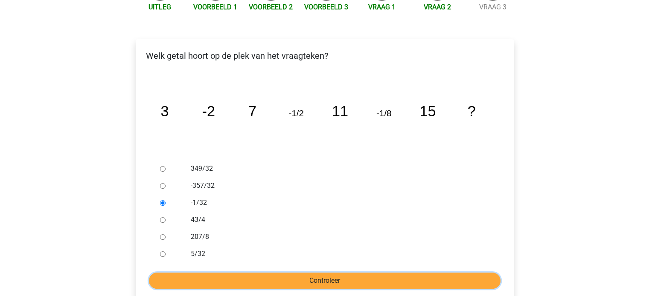
click at [341, 273] on input "Controleer" at bounding box center [324, 281] width 351 height 16
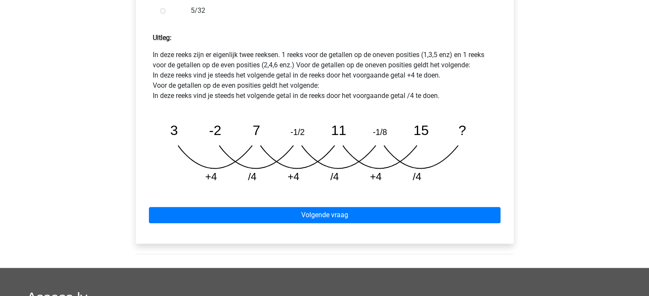
scroll to position [384, 0]
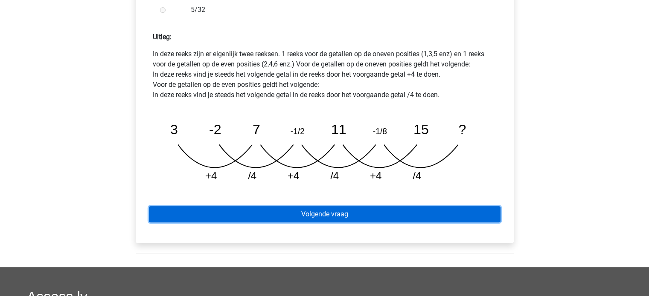
click at [332, 206] on link "Volgende vraag" at bounding box center [324, 214] width 351 height 16
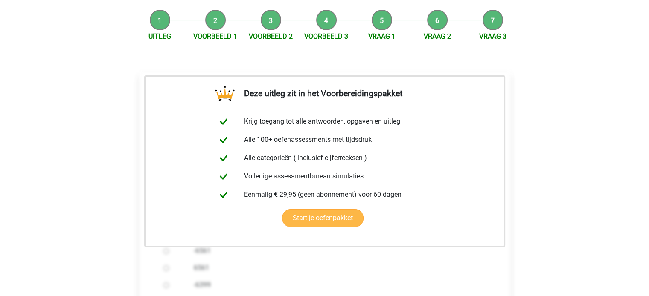
scroll to position [171, 0]
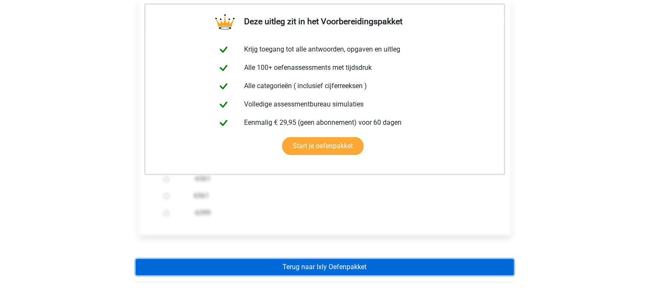
click at [345, 259] on link "Terug naar Ixly Oefenpakket" at bounding box center [325, 267] width 378 height 16
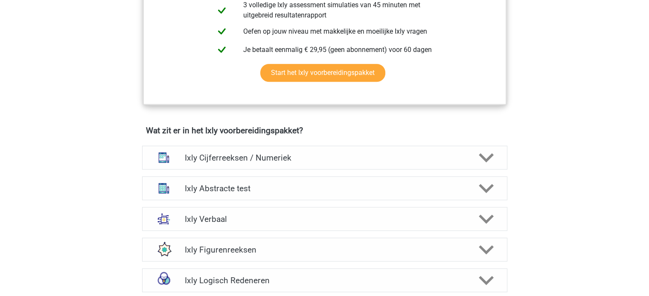
scroll to position [469, 0]
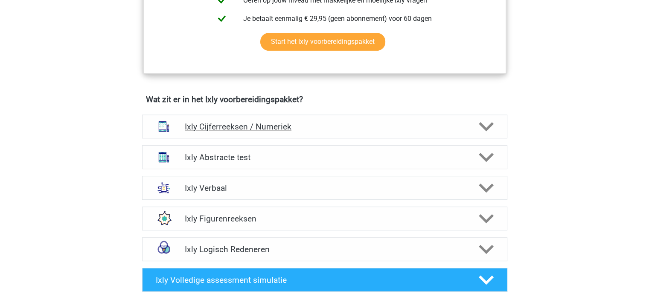
click at [485, 126] on polygon at bounding box center [486, 126] width 15 height 9
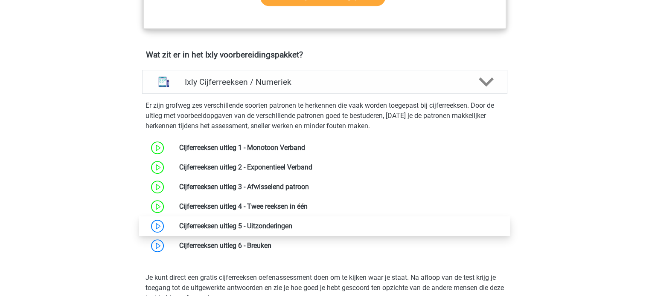
scroll to position [554, 0]
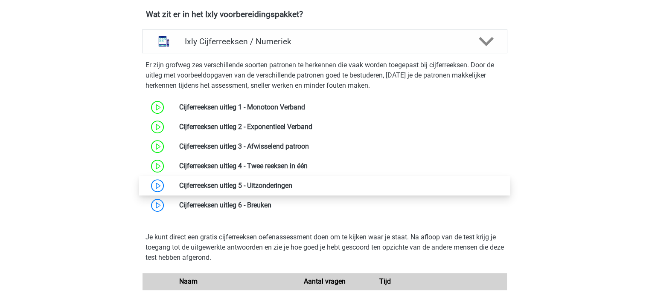
click at [292, 186] on link at bounding box center [292, 186] width 0 height 8
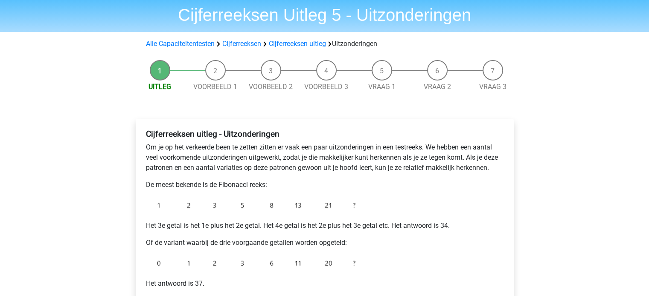
scroll to position [43, 0]
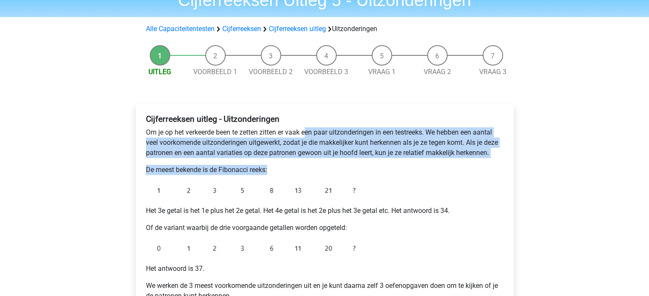
drag, startPoint x: 309, startPoint y: 131, endPoint x: 433, endPoint y: 165, distance: 129.1
click at [433, 165] on div "Cijferreeksen uitleg - Uitzonderingen Om je op het verkeerde been te zetten zit…" at bounding box center [324, 211] width 364 height 201
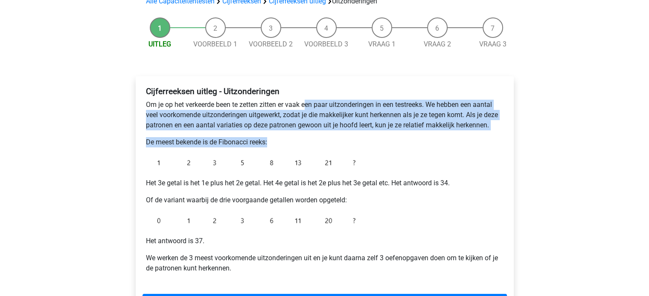
scroll to position [85, 0]
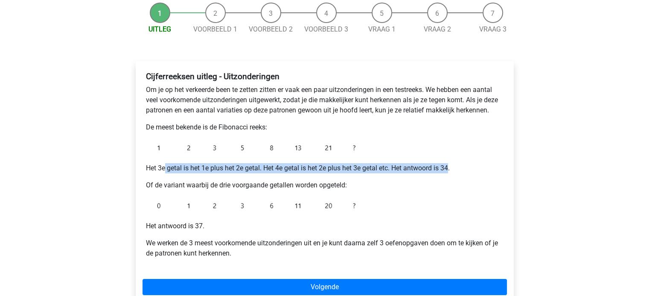
drag, startPoint x: 165, startPoint y: 171, endPoint x: 453, endPoint y: 171, distance: 288.3
click at [453, 171] on p "Het 3e getal is het 1e plus het 2e getal. Het 4e getal is het 2e plus het 3e ge…" at bounding box center [324, 168] width 357 height 10
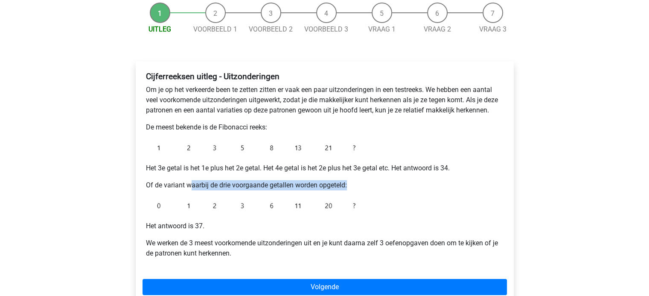
drag, startPoint x: 194, startPoint y: 186, endPoint x: 362, endPoint y: 180, distance: 167.7
click at [362, 180] on p "Of de variant waarbij de drie voorgaande getallen worden opgeteld:" at bounding box center [324, 185] width 357 height 10
click at [237, 186] on p "Of de variant waarbij de drie voorgaande getallen worden opgeteld:" at bounding box center [324, 185] width 357 height 10
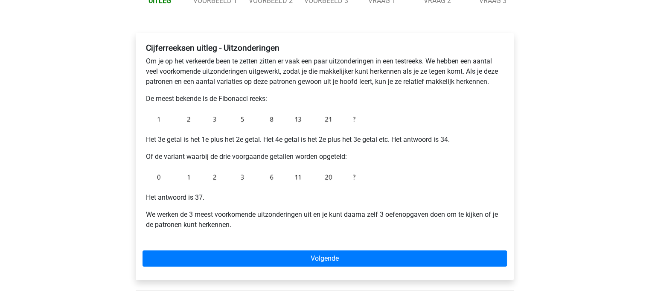
scroll to position [128, 0]
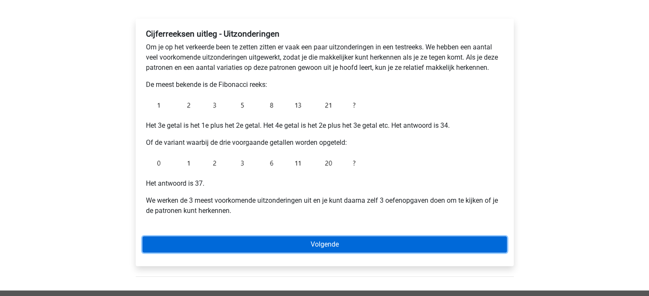
click at [354, 246] on link "Volgende" at bounding box center [324, 245] width 364 height 16
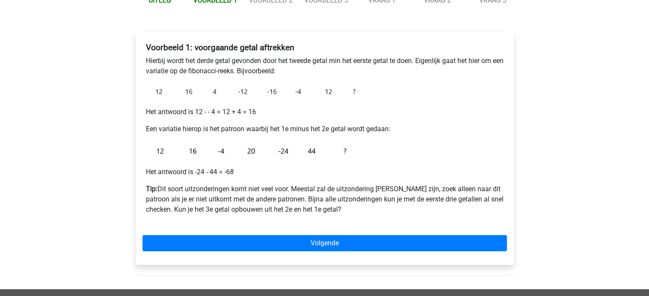
scroll to position [128, 0]
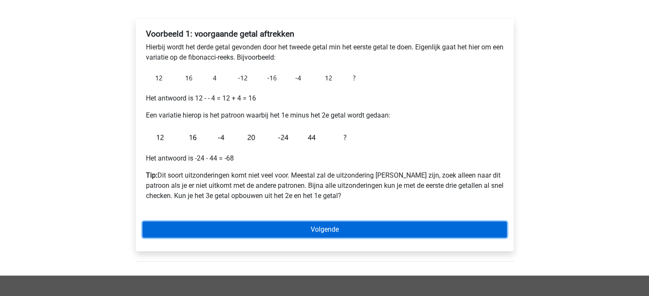
click at [334, 230] on link "Volgende" at bounding box center [324, 230] width 364 height 16
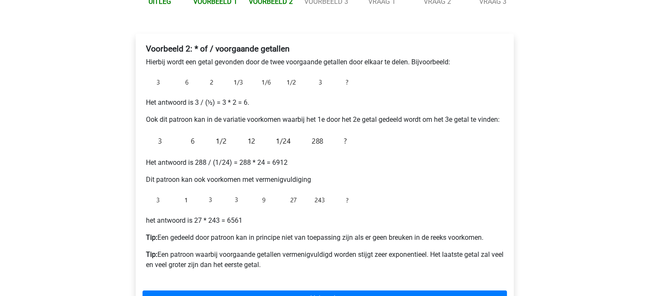
scroll to position [128, 0]
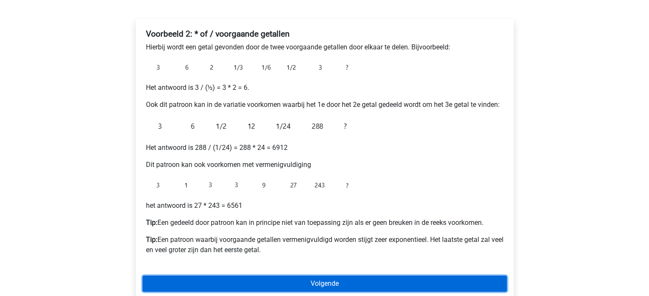
click at [356, 278] on link "Volgende" at bounding box center [324, 284] width 364 height 16
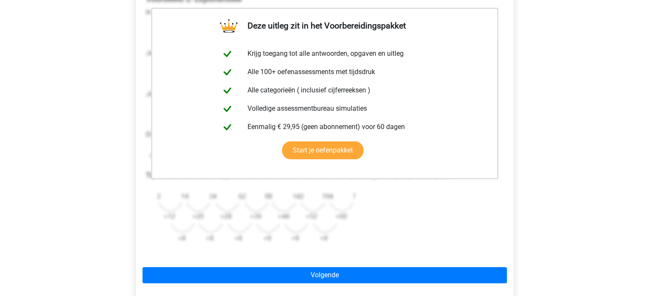
scroll to position [171, 0]
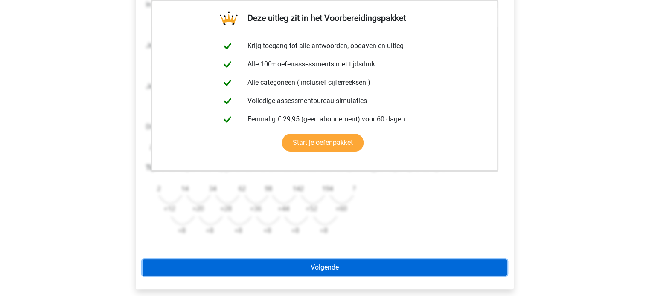
click at [379, 262] on link "Volgende" at bounding box center [324, 268] width 364 height 16
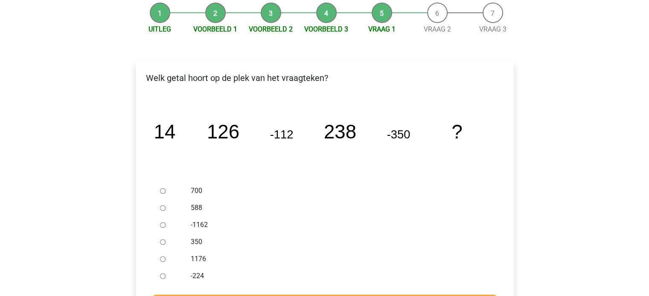
scroll to position [128, 0]
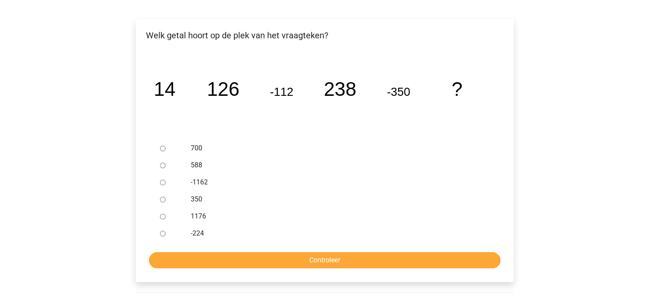
click at [195, 165] on label "588" at bounding box center [338, 165] width 295 height 10
click at [165, 165] on input "588" at bounding box center [163, 166] width 6 height 6
radio input "true"
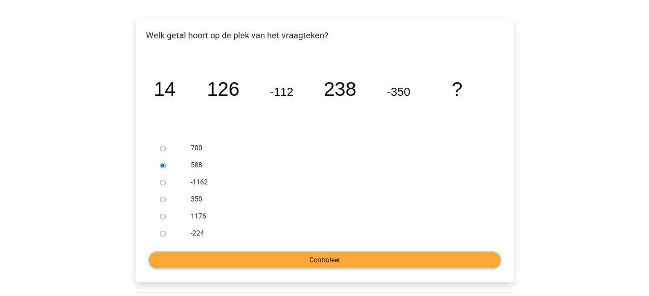
click at [294, 258] on input "Controleer" at bounding box center [324, 260] width 351 height 16
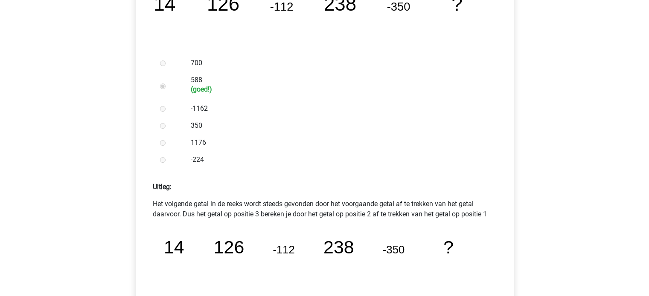
scroll to position [256, 0]
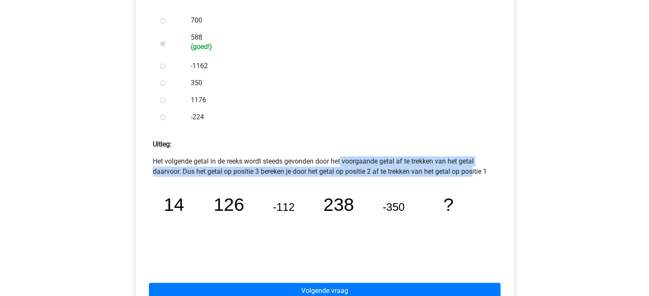
drag, startPoint x: 268, startPoint y: 160, endPoint x: 404, endPoint y: 171, distance: 136.6
click at [404, 171] on p "Het volgende getal in de reeks wordt steeds gevonden door het voorgaande getal …" at bounding box center [325, 167] width 344 height 20
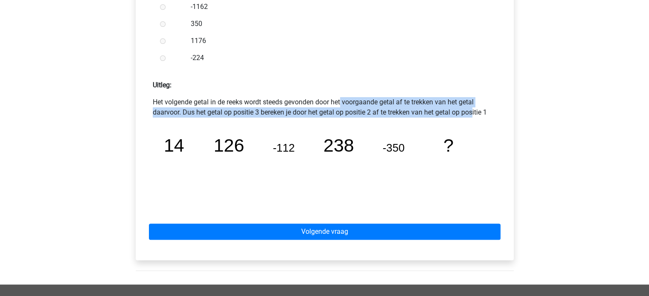
scroll to position [341, 0]
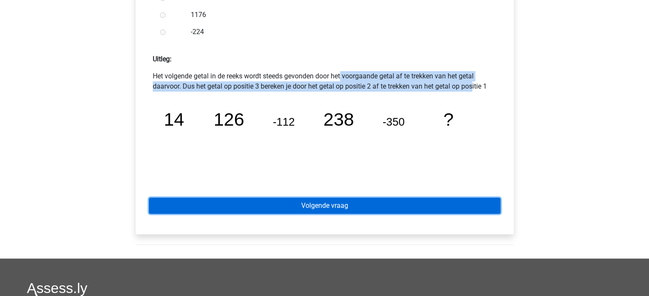
click at [348, 209] on link "Volgende vraag" at bounding box center [324, 206] width 351 height 16
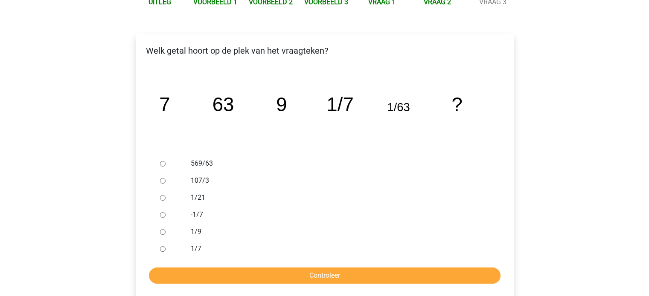
scroll to position [128, 0]
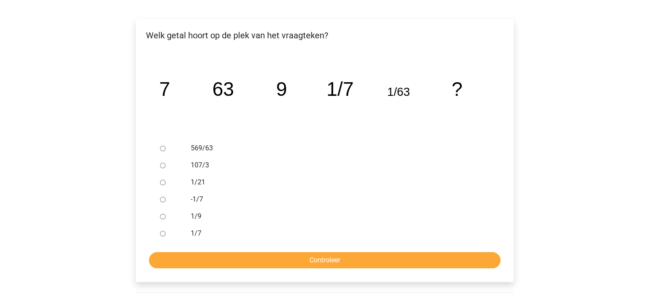
click at [165, 216] on input "1/9" at bounding box center [163, 217] width 6 height 6
radio input "true"
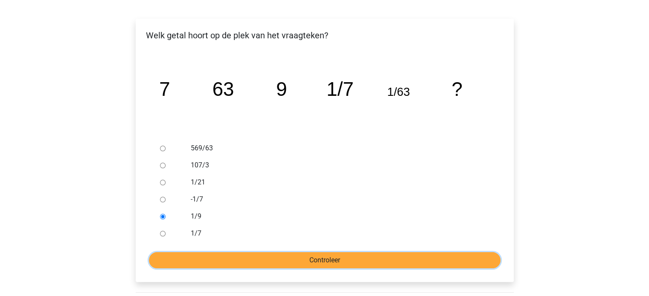
click at [275, 258] on input "Controleer" at bounding box center [324, 260] width 351 height 16
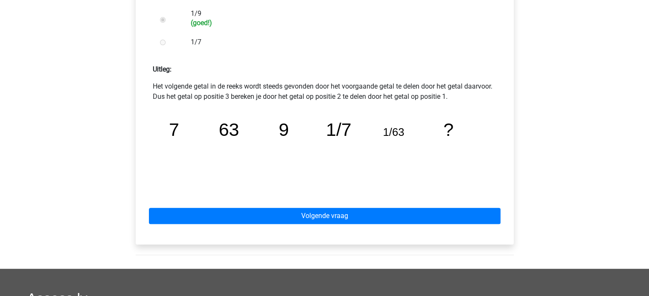
scroll to position [341, 0]
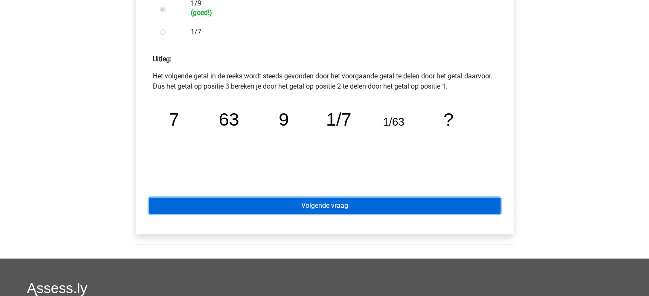
click at [358, 205] on link "Volgende vraag" at bounding box center [324, 206] width 351 height 16
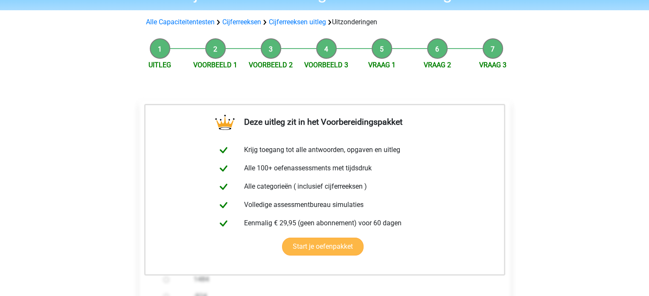
scroll to position [171, 0]
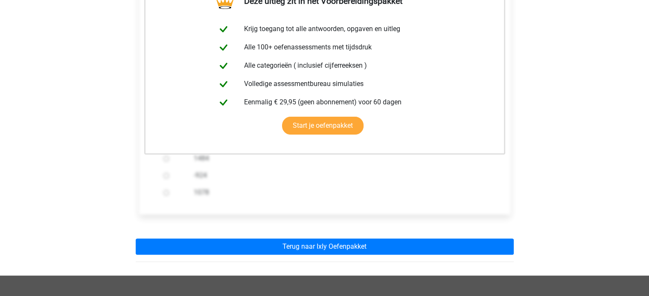
click at [370, 238] on div "Deze uitleg zit in het Voorbereidingspakket Krijg toegang tot alle antwoorden, …" at bounding box center [325, 117] width 392 height 317
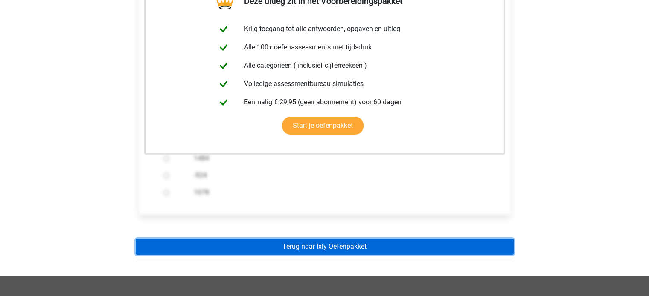
click at [370, 243] on link "Terug naar Ixly Oefenpakket" at bounding box center [325, 247] width 378 height 16
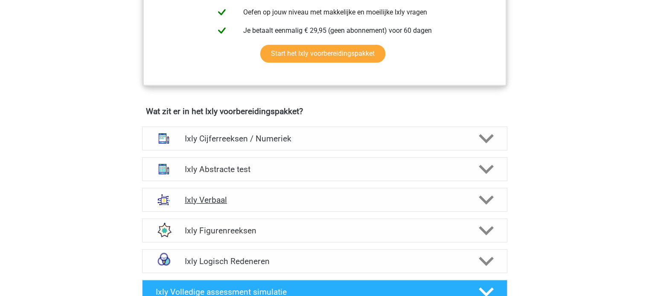
scroll to position [469, 0]
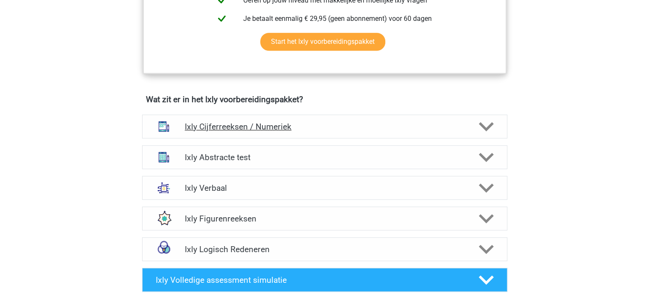
click at [495, 124] on div at bounding box center [484, 126] width 29 height 15
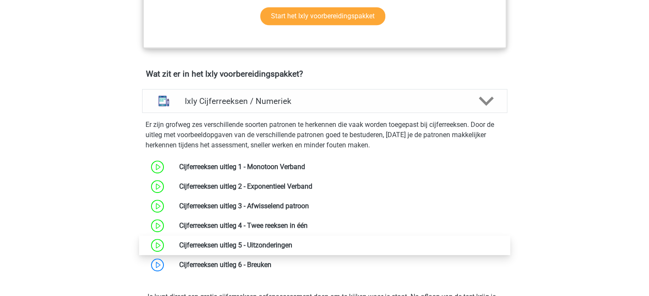
scroll to position [597, 0]
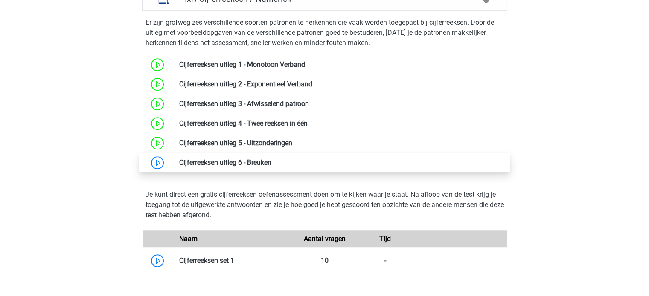
click at [271, 163] on link at bounding box center [271, 163] width 0 height 8
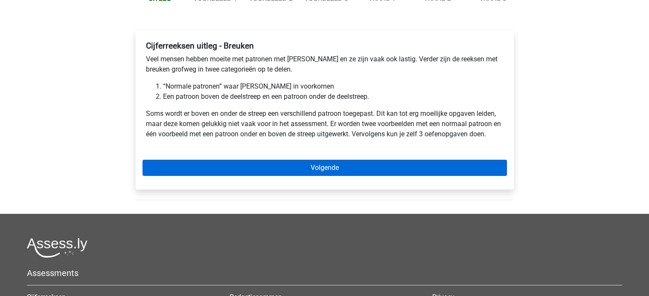
scroll to position [128, 0]
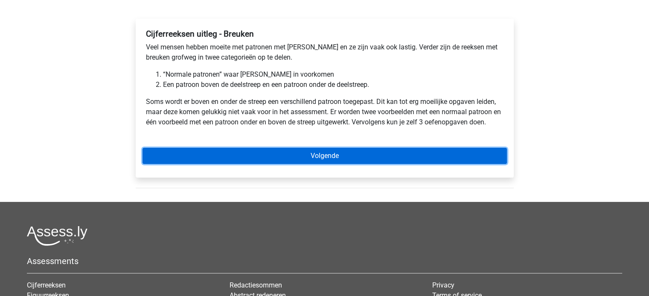
click at [383, 154] on link "Volgende" at bounding box center [324, 156] width 364 height 16
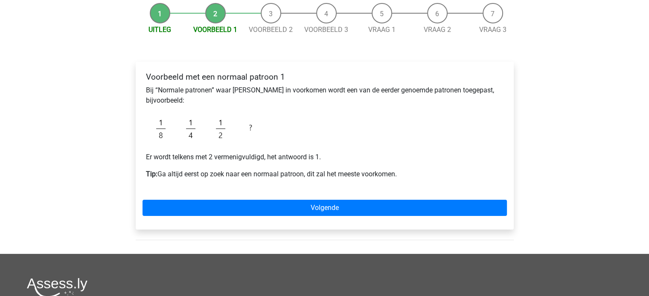
scroll to position [85, 0]
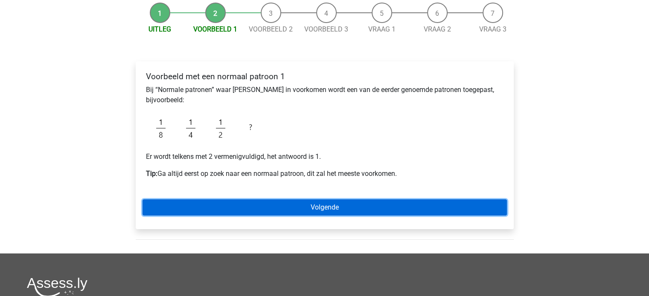
click at [294, 203] on link "Volgende" at bounding box center [324, 208] width 364 height 16
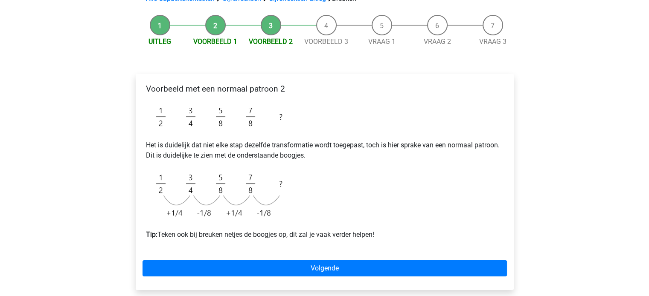
scroll to position [85, 0]
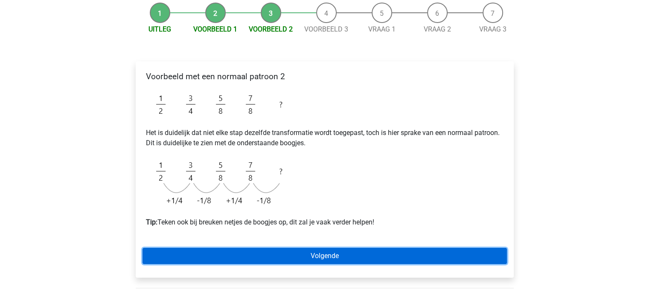
click at [331, 253] on link "Volgende" at bounding box center [324, 256] width 364 height 16
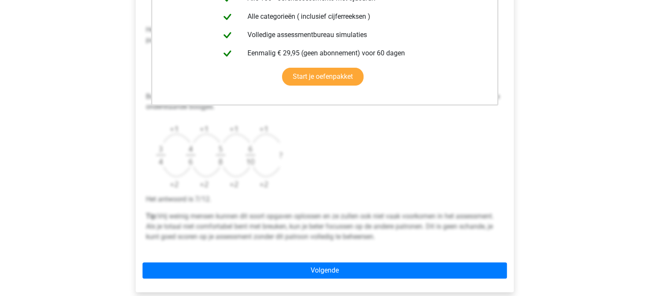
scroll to position [299, 0]
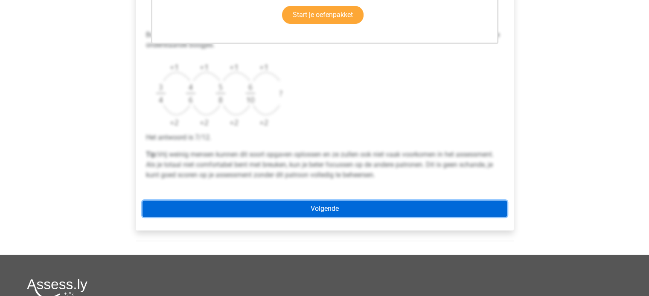
click at [339, 210] on link "Volgende" at bounding box center [324, 209] width 364 height 16
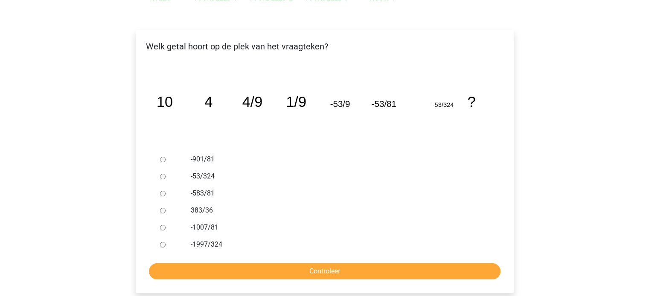
scroll to position [128, 0]
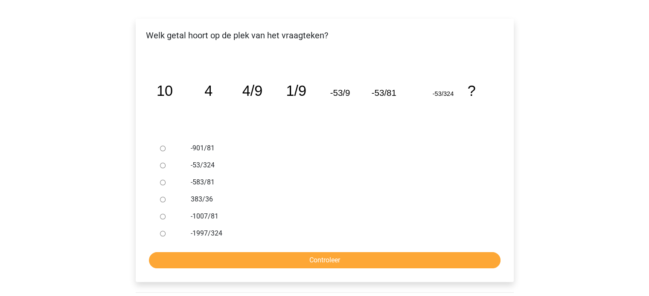
click at [172, 165] on div at bounding box center [171, 165] width 28 height 17
click at [158, 182] on div at bounding box center [171, 182] width 28 height 17
drag, startPoint x: 162, startPoint y: 182, endPoint x: 167, endPoint y: 188, distance: 7.5
click at [163, 182] on input "-583/81" at bounding box center [163, 183] width 6 height 6
radio input "true"
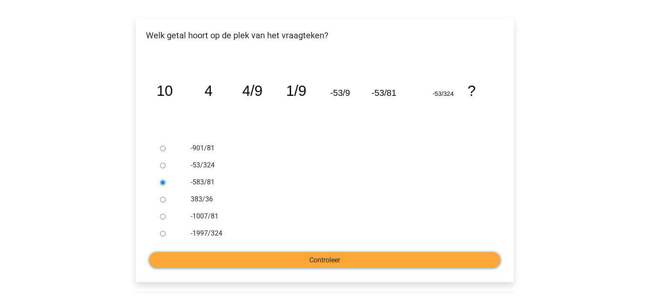
click at [271, 255] on input "Controleer" at bounding box center [324, 260] width 351 height 16
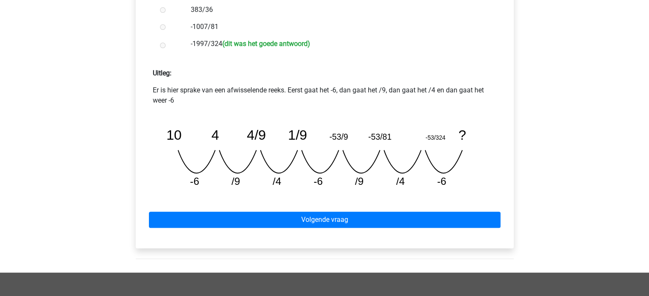
scroll to position [341, 0]
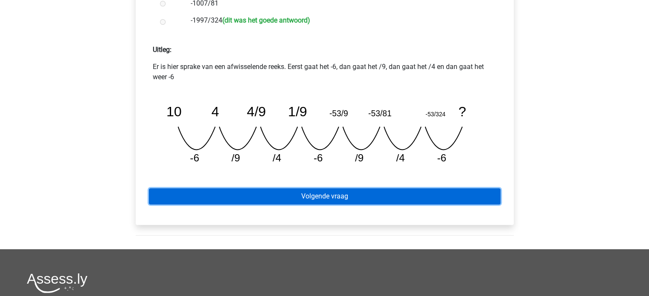
click at [384, 198] on link "Volgende vraag" at bounding box center [324, 197] width 351 height 16
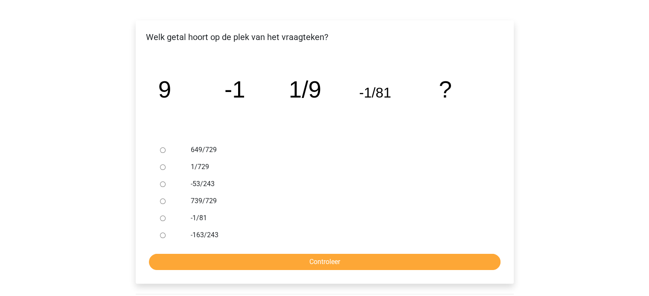
scroll to position [128, 0]
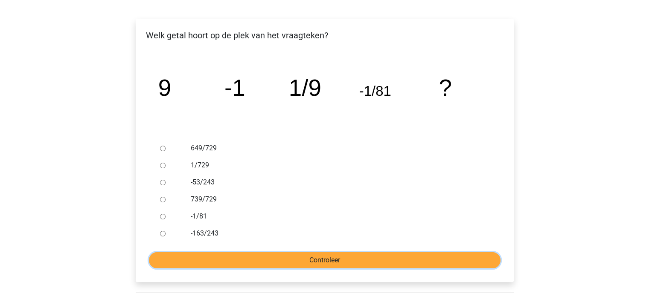
click at [305, 259] on input "Controleer" at bounding box center [324, 260] width 351 height 16
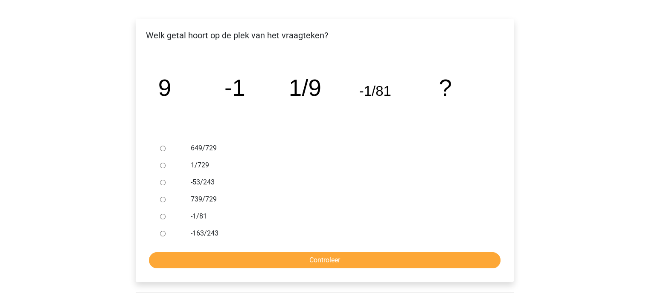
click at [163, 148] on input "649/729" at bounding box center [163, 149] width 6 height 6
radio input "true"
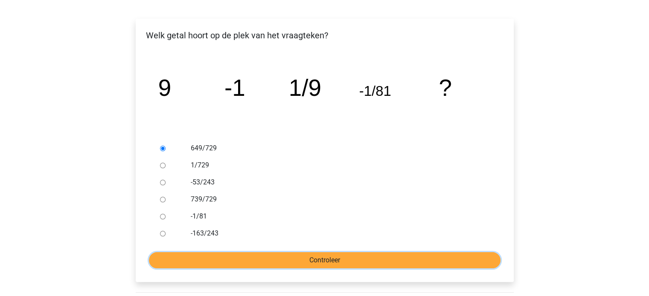
click at [295, 265] on input "Controleer" at bounding box center [324, 260] width 351 height 16
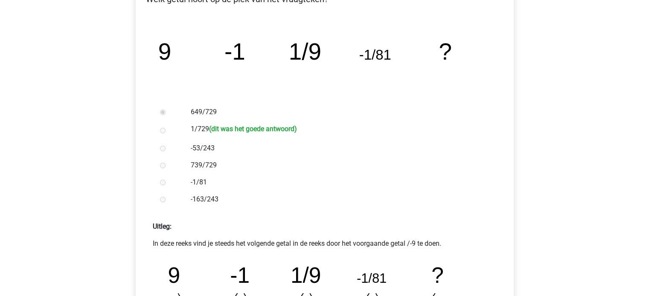
scroll to position [213, 0]
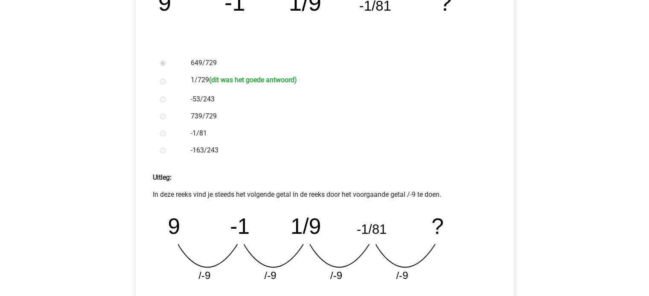
drag, startPoint x: 191, startPoint y: 193, endPoint x: 453, endPoint y: 194, distance: 262.7
click at [451, 195] on p "In deze reeks vind je steeds het volgende getal in de reeks door het voorgaande…" at bounding box center [325, 195] width 344 height 10
click at [341, 197] on p "In deze reeks vind je steeds het volgende getal in de reeks door het voorgaande…" at bounding box center [325, 195] width 344 height 10
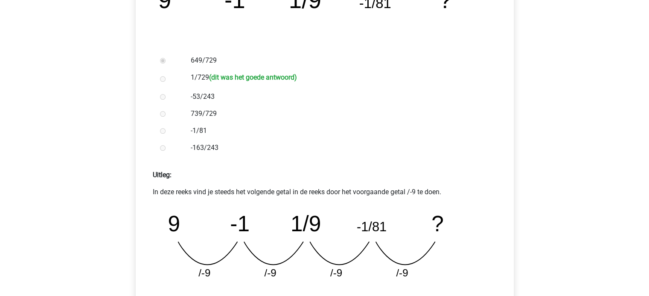
scroll to position [256, 0]
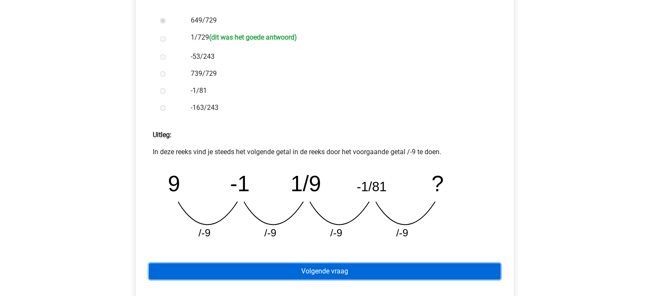
click at [343, 273] on link "Volgende vraag" at bounding box center [324, 272] width 351 height 16
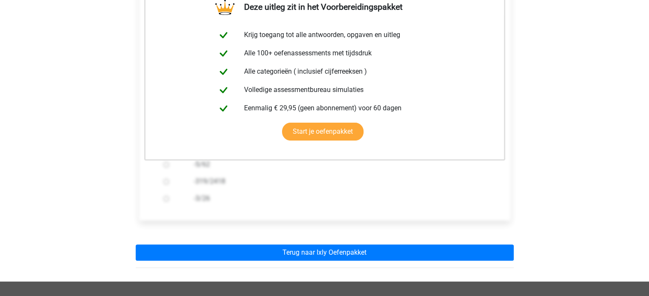
scroll to position [171, 0]
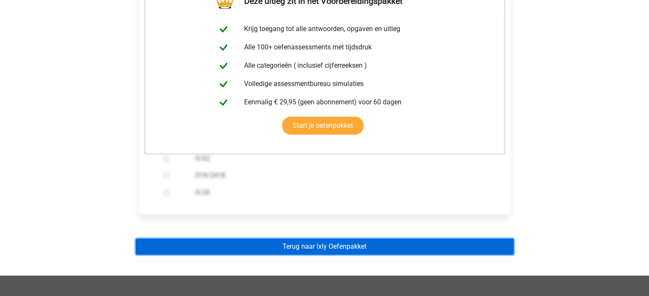
click at [368, 244] on link "Terug naar Ixly Oefenpakket" at bounding box center [325, 247] width 378 height 16
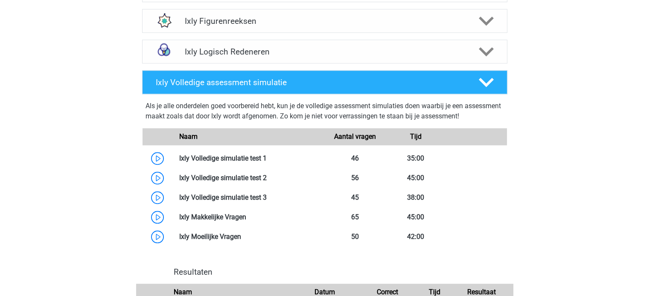
scroll to position [682, 0]
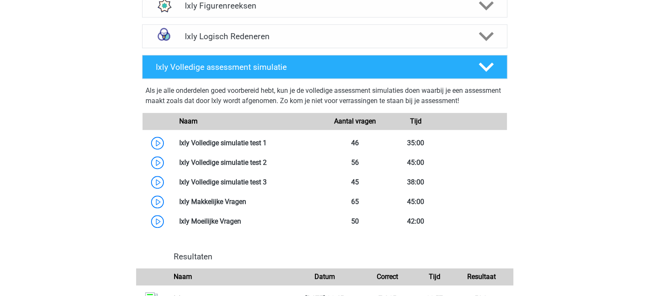
drag, startPoint x: 225, startPoint y: 93, endPoint x: 494, endPoint y: 100, distance: 269.2
click at [493, 100] on div "Als je alle onderdelen goed voorbereid hebt, kun je de volledige assessment sim…" at bounding box center [324, 98] width 358 height 24
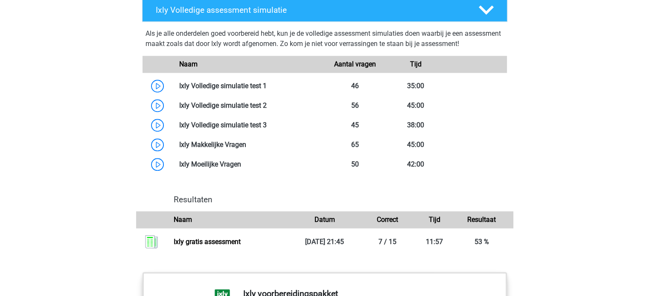
scroll to position [725, 0]
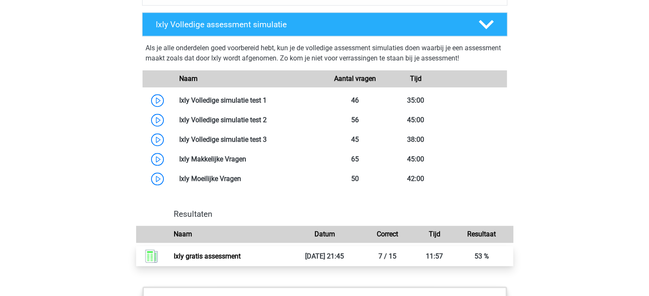
click at [241, 255] on link "Ixly gratis assessment" at bounding box center [207, 256] width 67 height 8
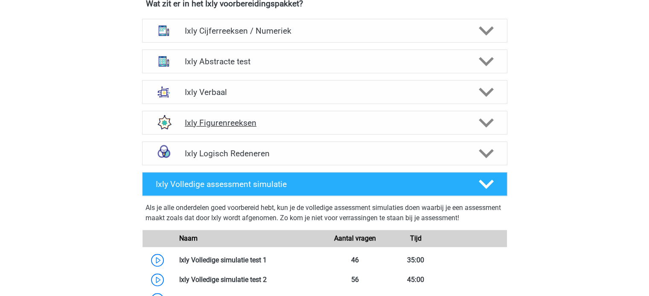
scroll to position [512, 0]
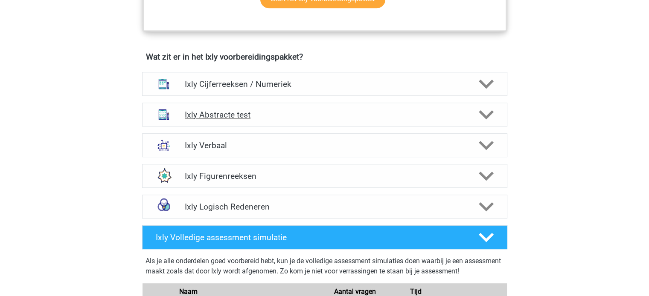
click at [487, 114] on polygon at bounding box center [486, 114] width 15 height 9
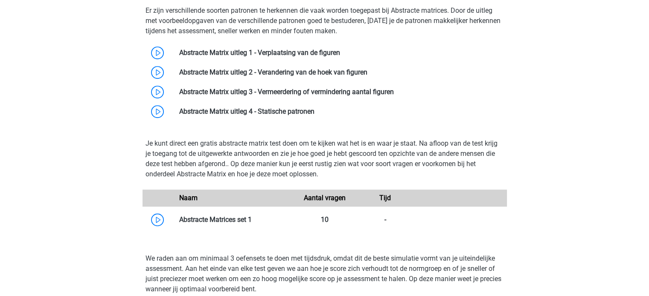
scroll to position [682, 0]
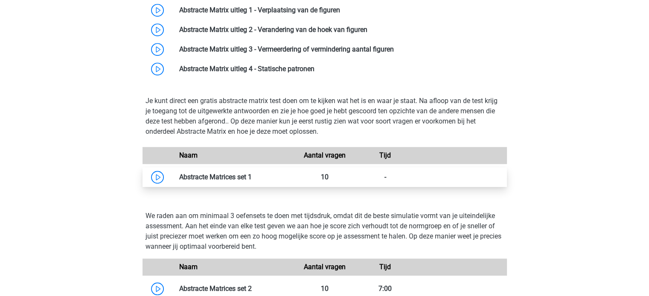
click at [252, 177] on link at bounding box center [252, 177] width 0 height 8
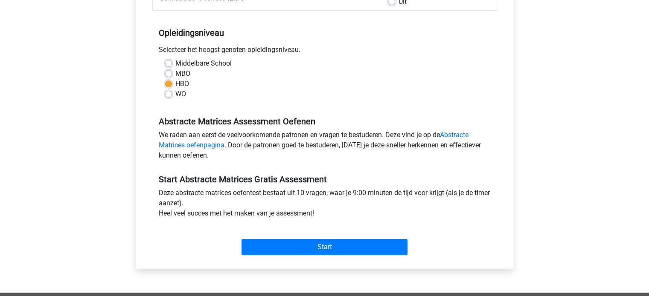
scroll to position [171, 0]
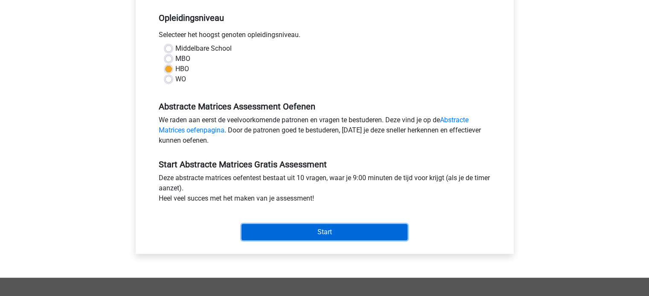
click at [328, 229] on input "Start" at bounding box center [324, 232] width 166 height 16
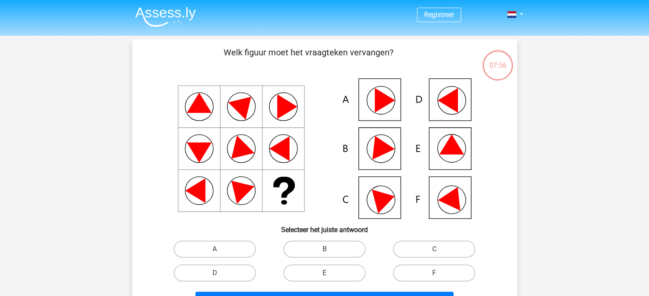
click at [450, 148] on icon at bounding box center [451, 145] width 25 height 20
click at [323, 263] on div "E" at bounding box center [325, 273] width 110 height 24
click at [326, 273] on input "E" at bounding box center [327, 276] width 6 height 6
radio input "true"
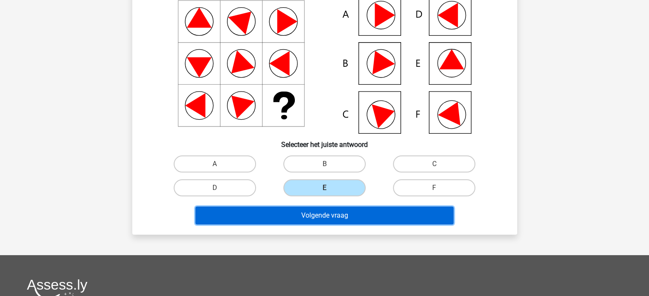
click at [348, 214] on button "Volgende vraag" at bounding box center [324, 216] width 258 height 18
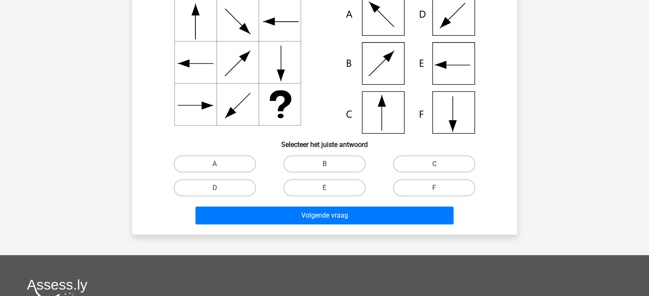
scroll to position [39, 0]
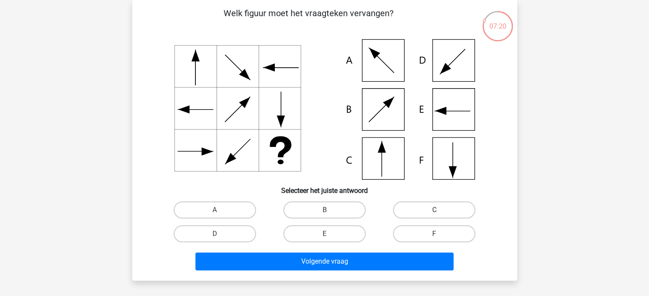
click at [432, 209] on label "C" at bounding box center [434, 210] width 82 height 17
click at [434, 210] on input "C" at bounding box center [437, 213] width 6 height 6
radio input "true"
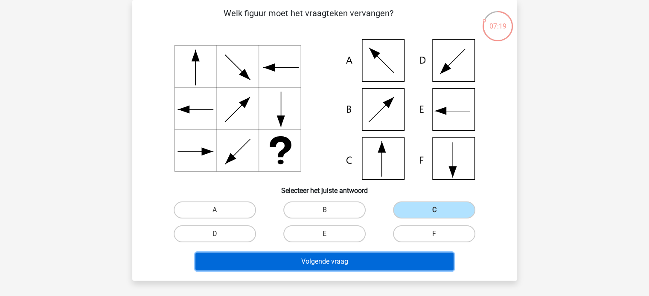
click at [370, 260] on button "Volgende vraag" at bounding box center [324, 262] width 258 height 18
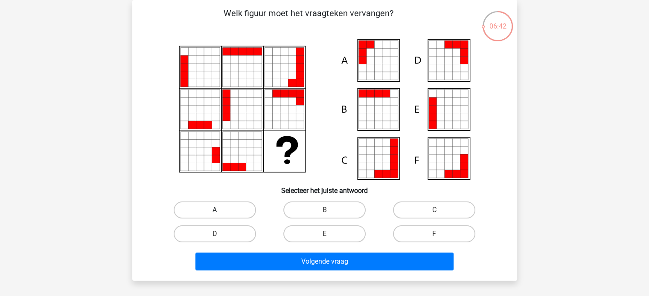
click at [245, 209] on label "A" at bounding box center [215, 210] width 82 height 17
click at [220, 210] on input "A" at bounding box center [218, 213] width 6 height 6
radio input "true"
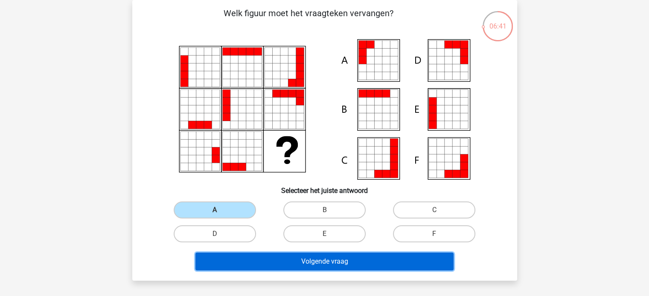
click at [313, 259] on button "Volgende vraag" at bounding box center [324, 262] width 258 height 18
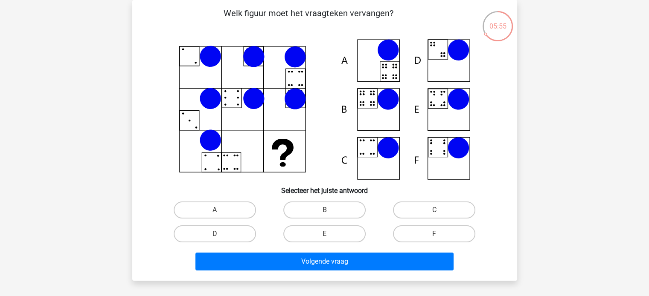
click at [381, 117] on icon at bounding box center [325, 109] width 344 height 141
click at [332, 211] on label "B" at bounding box center [324, 210] width 82 height 17
click at [330, 211] on input "B" at bounding box center [327, 213] width 6 height 6
radio input "true"
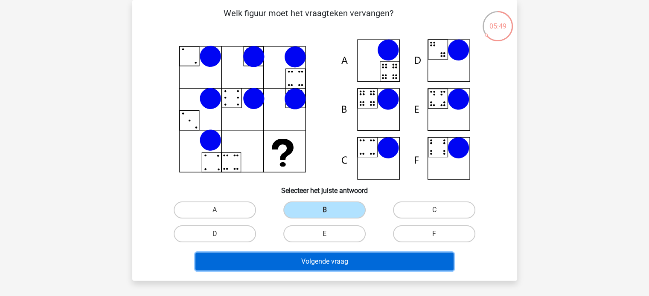
click at [340, 258] on button "Volgende vraag" at bounding box center [324, 262] width 258 height 18
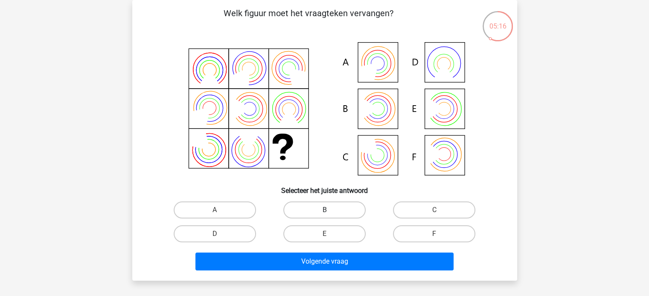
click at [329, 207] on label "B" at bounding box center [324, 210] width 82 height 17
click at [329, 210] on input "B" at bounding box center [327, 213] width 6 height 6
radio input "true"
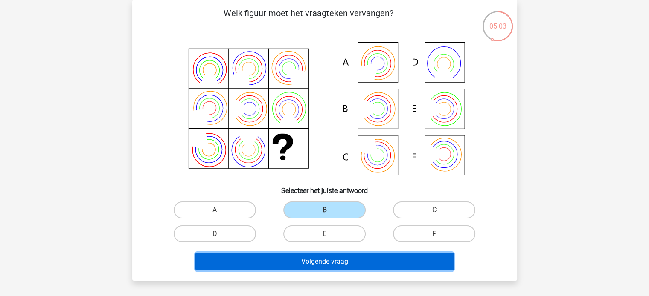
click at [369, 255] on button "Volgende vraag" at bounding box center [324, 262] width 258 height 18
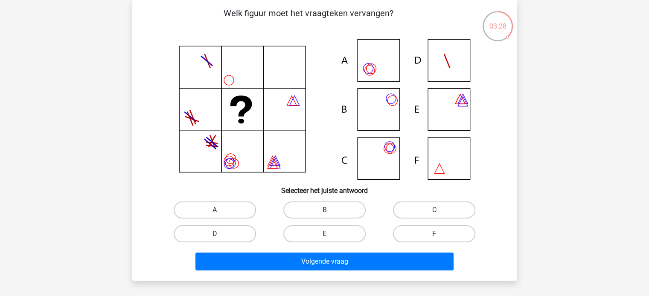
click at [374, 114] on icon at bounding box center [325, 109] width 344 height 141
click at [370, 120] on icon at bounding box center [325, 109] width 344 height 141
click at [332, 215] on label "B" at bounding box center [324, 210] width 82 height 17
click at [330, 215] on input "B" at bounding box center [327, 213] width 6 height 6
radio input "true"
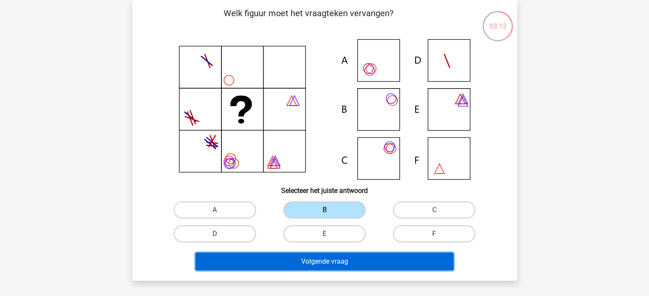
click at [324, 259] on button "Volgende vraag" at bounding box center [324, 262] width 258 height 18
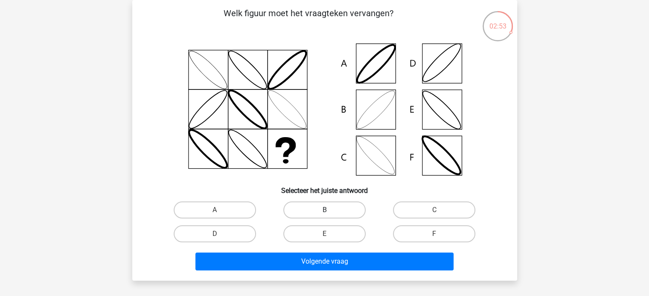
click at [322, 210] on label "B" at bounding box center [324, 210] width 82 height 17
click at [324, 210] on input "B" at bounding box center [327, 213] width 6 height 6
radio input "true"
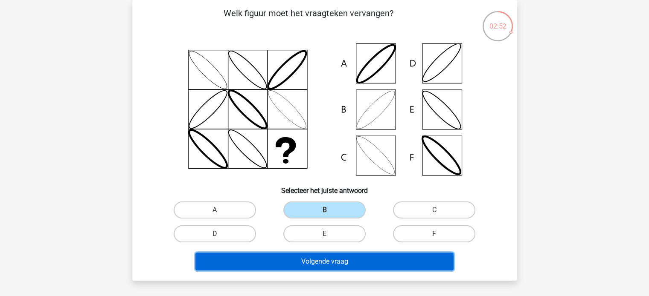
click at [336, 255] on button "Volgende vraag" at bounding box center [324, 262] width 258 height 18
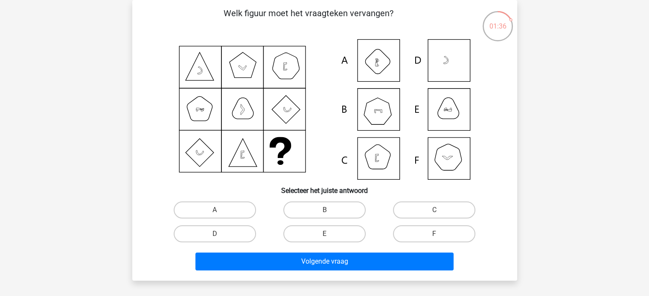
click at [374, 116] on icon at bounding box center [325, 109] width 344 height 141
click at [317, 206] on label "B" at bounding box center [324, 210] width 82 height 17
click at [324, 210] on input "B" at bounding box center [327, 213] width 6 height 6
radio input "true"
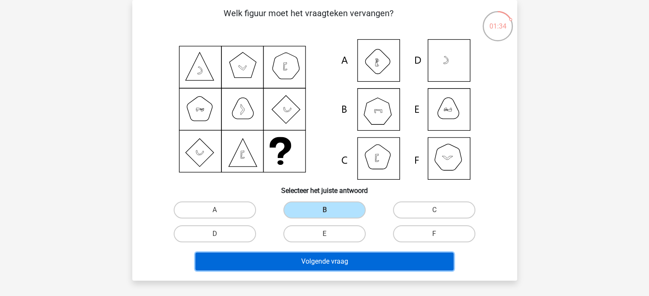
click at [338, 258] on button "Volgende vraag" at bounding box center [324, 262] width 258 height 18
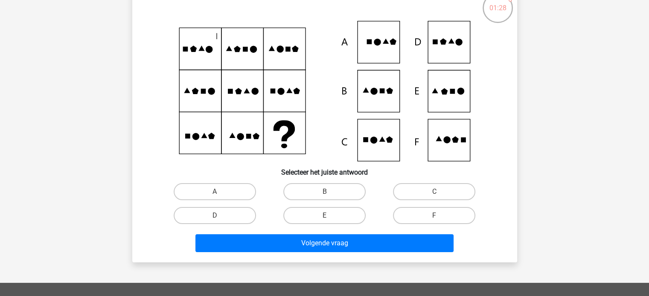
scroll to position [43, 0]
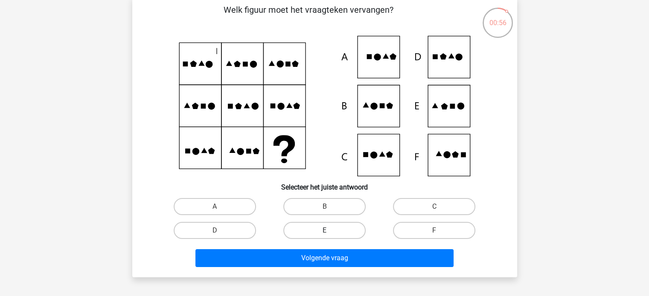
click at [329, 230] on label "E" at bounding box center [324, 230] width 82 height 17
click at [329, 231] on input "E" at bounding box center [327, 234] width 6 height 6
radio input "true"
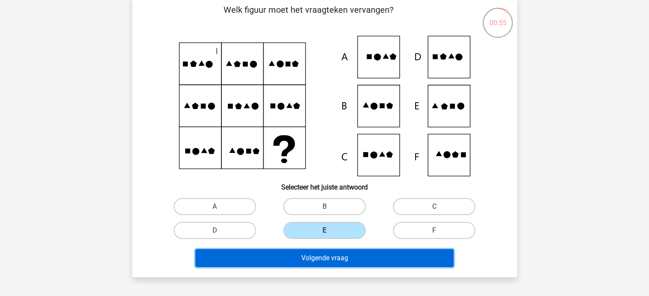
click at [333, 257] on button "Volgende vraag" at bounding box center [324, 259] width 258 height 18
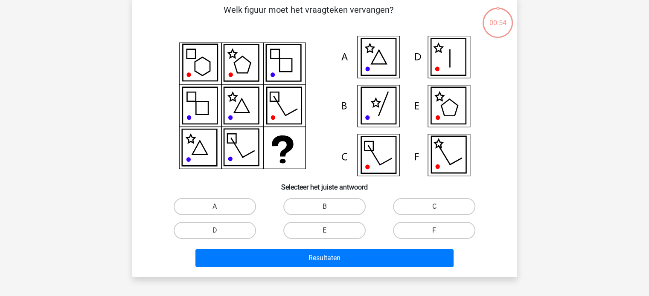
scroll to position [39, 0]
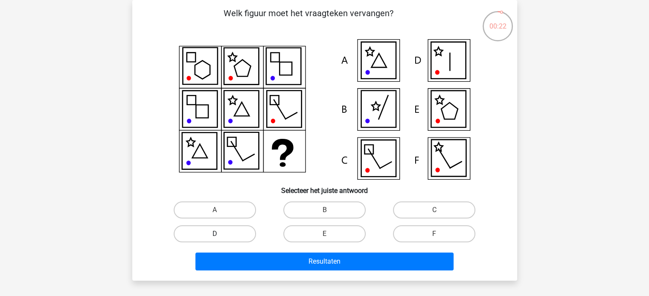
click at [222, 232] on label "D" at bounding box center [215, 234] width 82 height 17
click at [220, 234] on input "D" at bounding box center [218, 237] width 6 height 6
radio input "true"
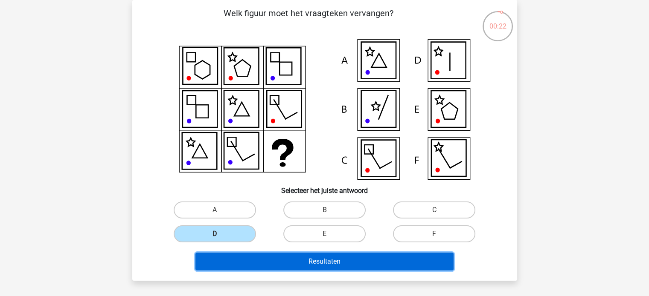
click at [319, 261] on button "Resultaten" at bounding box center [324, 262] width 258 height 18
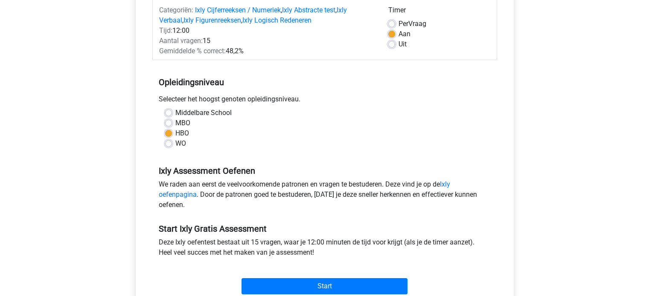
scroll to position [128, 0]
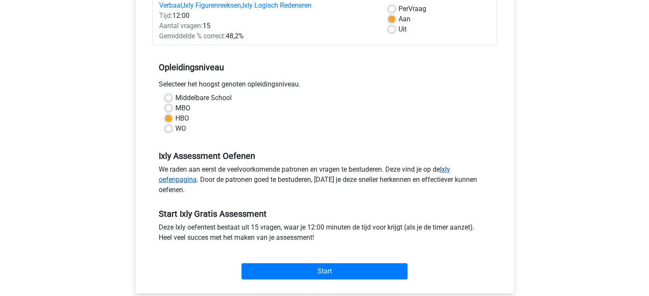
click at [449, 170] on link "Ixly oefenpagina" at bounding box center [304, 174] width 291 height 18
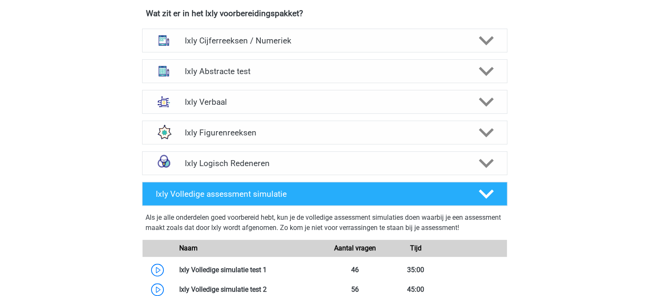
scroll to position [554, 0]
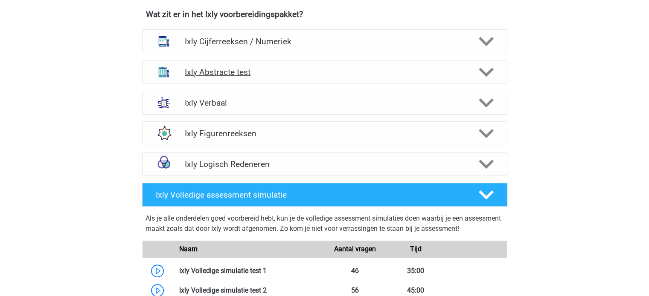
click at [492, 65] on icon at bounding box center [486, 72] width 15 height 15
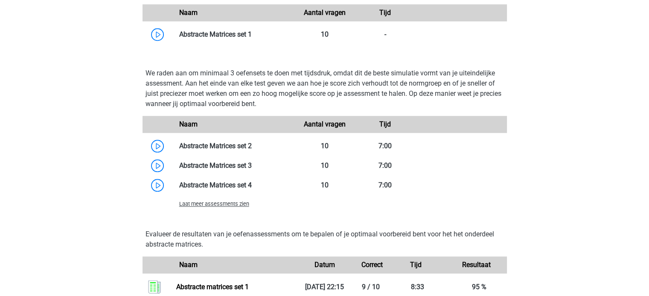
scroll to position [810, 0]
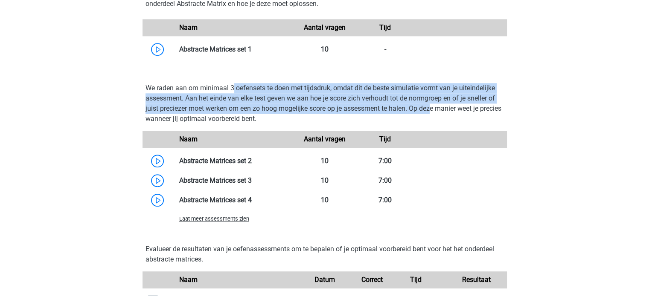
drag, startPoint x: 234, startPoint y: 89, endPoint x: 459, endPoint y: 106, distance: 225.9
click at [447, 106] on p "We raden aan om minimaal 3 oefensets te doen met tijdsdruk, omdat dit de beste …" at bounding box center [324, 103] width 358 height 41
click at [247, 97] on p "We raden aan om minimaal 3 oefensets te doen met tijdsdruk, omdat dit de beste …" at bounding box center [324, 103] width 358 height 41
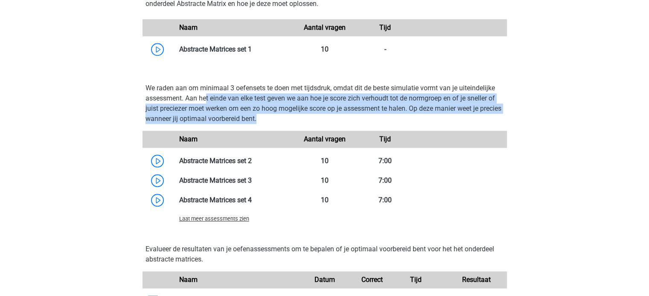
drag, startPoint x: 205, startPoint y: 98, endPoint x: 507, endPoint y: 114, distance: 302.0
click at [507, 114] on div "We raden aan om minimaal 3 oefensets te doen met tijdsdruk, omdat dit de beste …" at bounding box center [325, 155] width 372 height 158
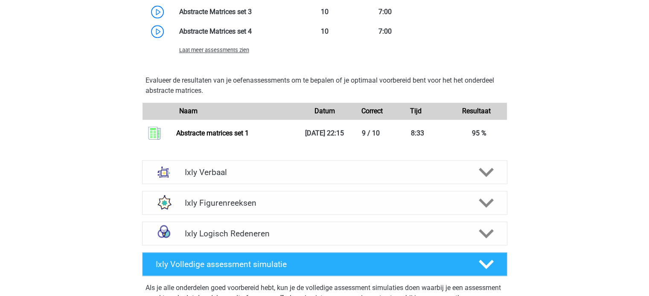
scroll to position [981, 0]
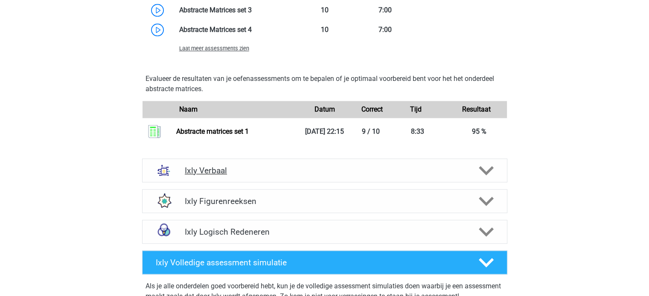
click at [485, 167] on icon at bounding box center [486, 170] width 15 height 15
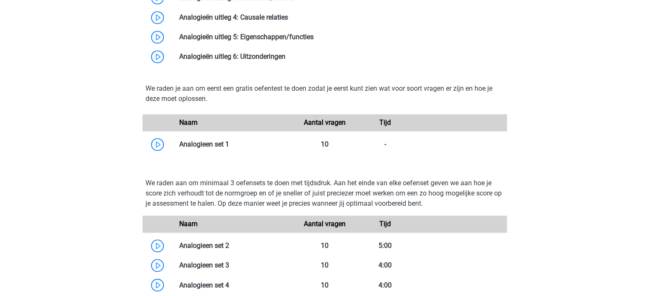
scroll to position [1365, 0]
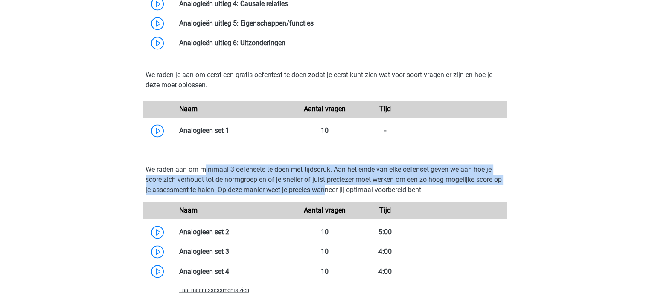
drag, startPoint x: 205, startPoint y: 167, endPoint x: 335, endPoint y: 187, distance: 131.3
click at [335, 187] on p "We raden aan om minimaal 3 oefensets te doen met tijdsdruk. Aan het einde van e…" at bounding box center [324, 180] width 358 height 31
